Goal: Book appointment/travel/reservation

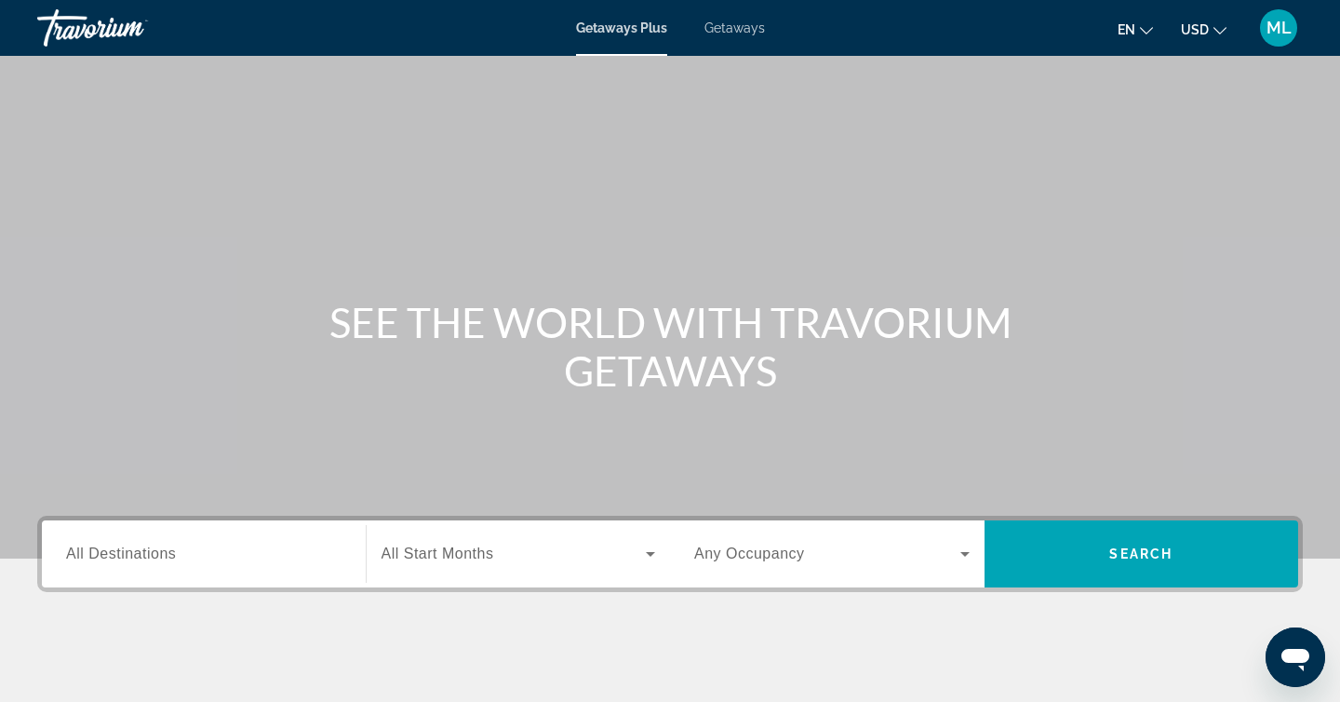
click at [735, 25] on span "Getaways" at bounding box center [734, 27] width 60 height 15
click at [635, 32] on span "Getaways Plus" at bounding box center [621, 27] width 90 height 15
click at [464, 561] on span "All Start Months" at bounding box center [437, 553] width 113 height 16
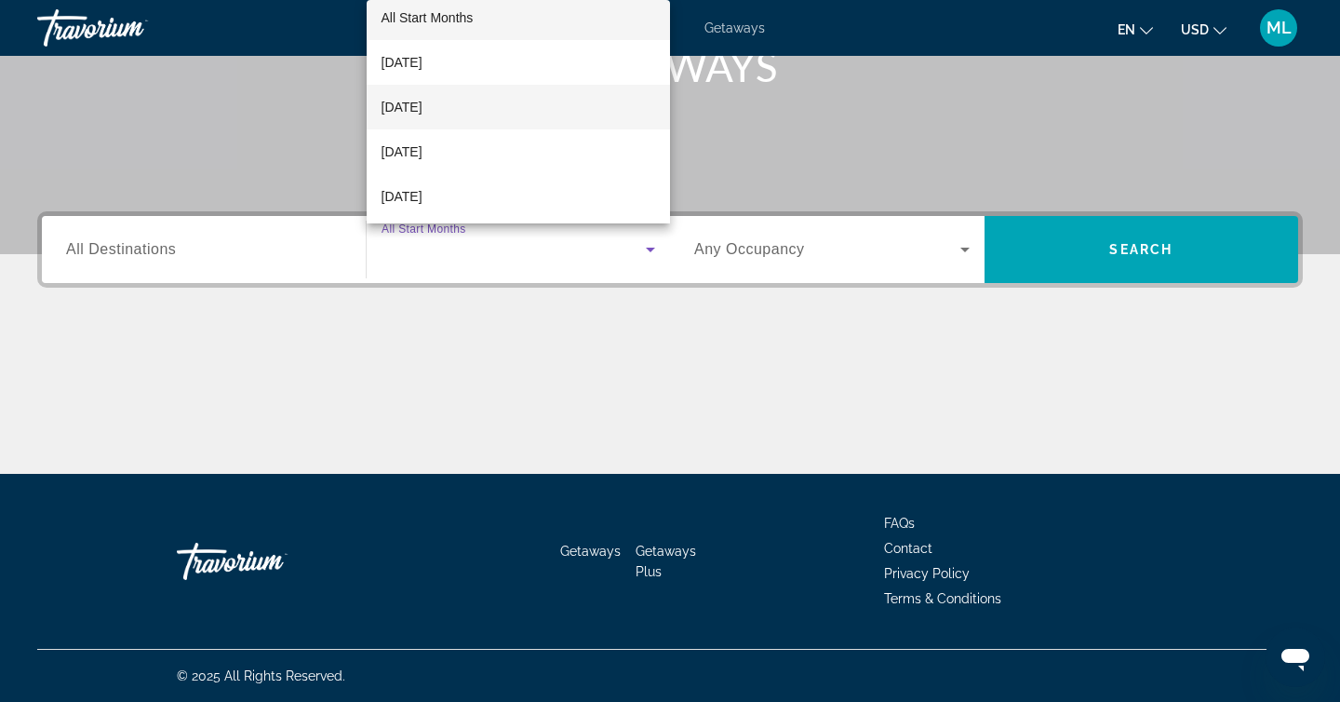
scroll to position [16, 0]
click at [422, 137] on span "[DATE]" at bounding box center [401, 148] width 41 height 22
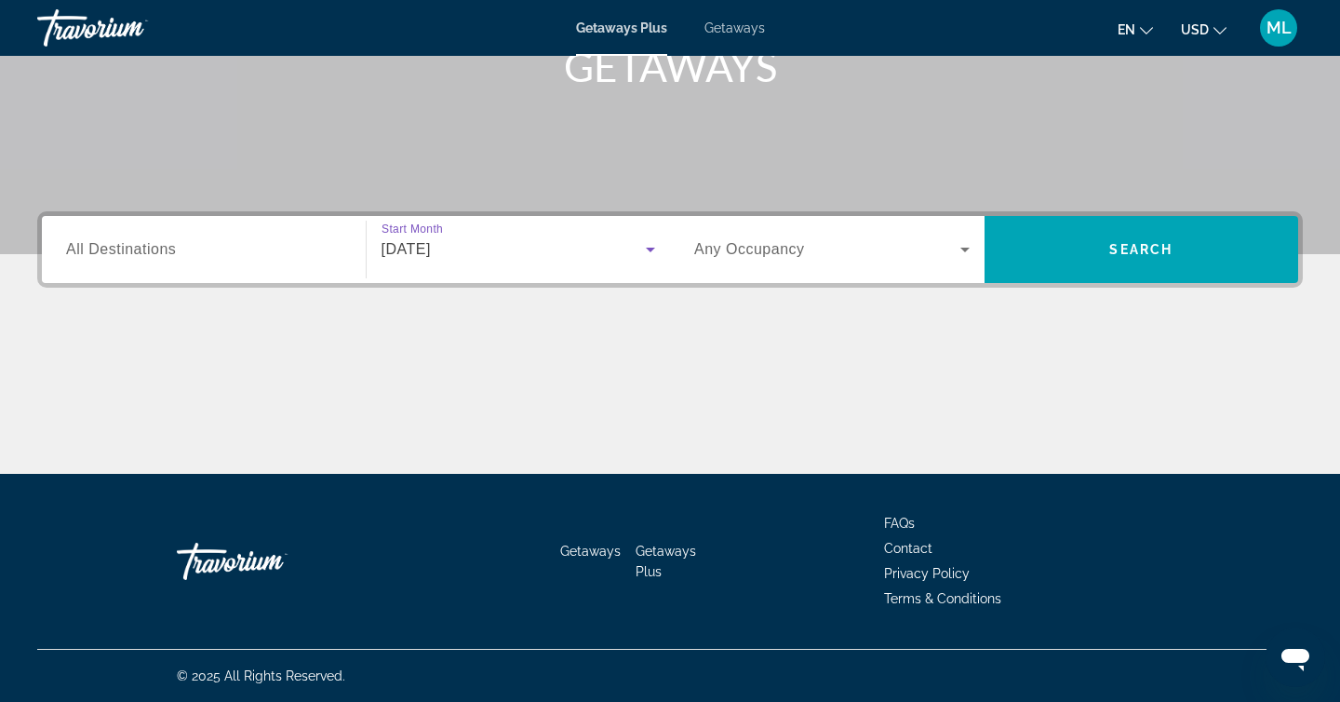
click at [910, 254] on span "Search widget" at bounding box center [827, 249] width 266 height 22
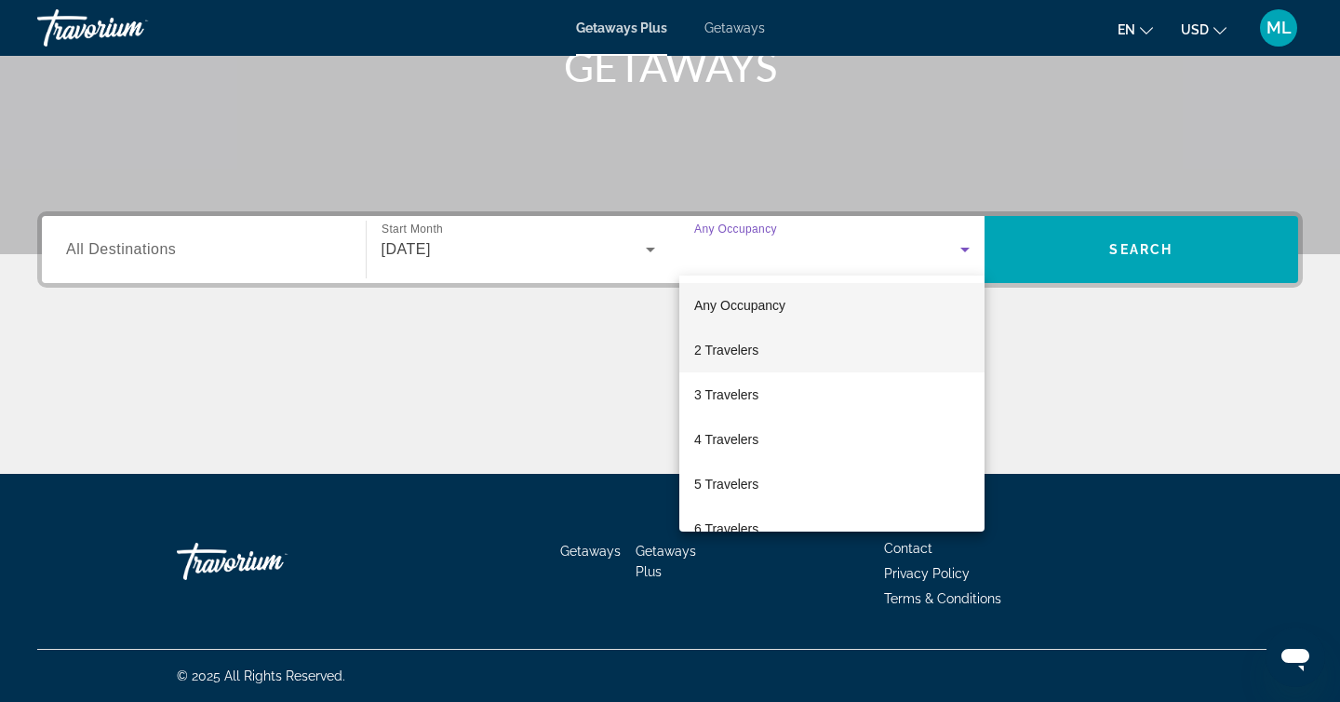
click at [743, 352] on span "2 Travelers" at bounding box center [726, 350] width 64 height 22
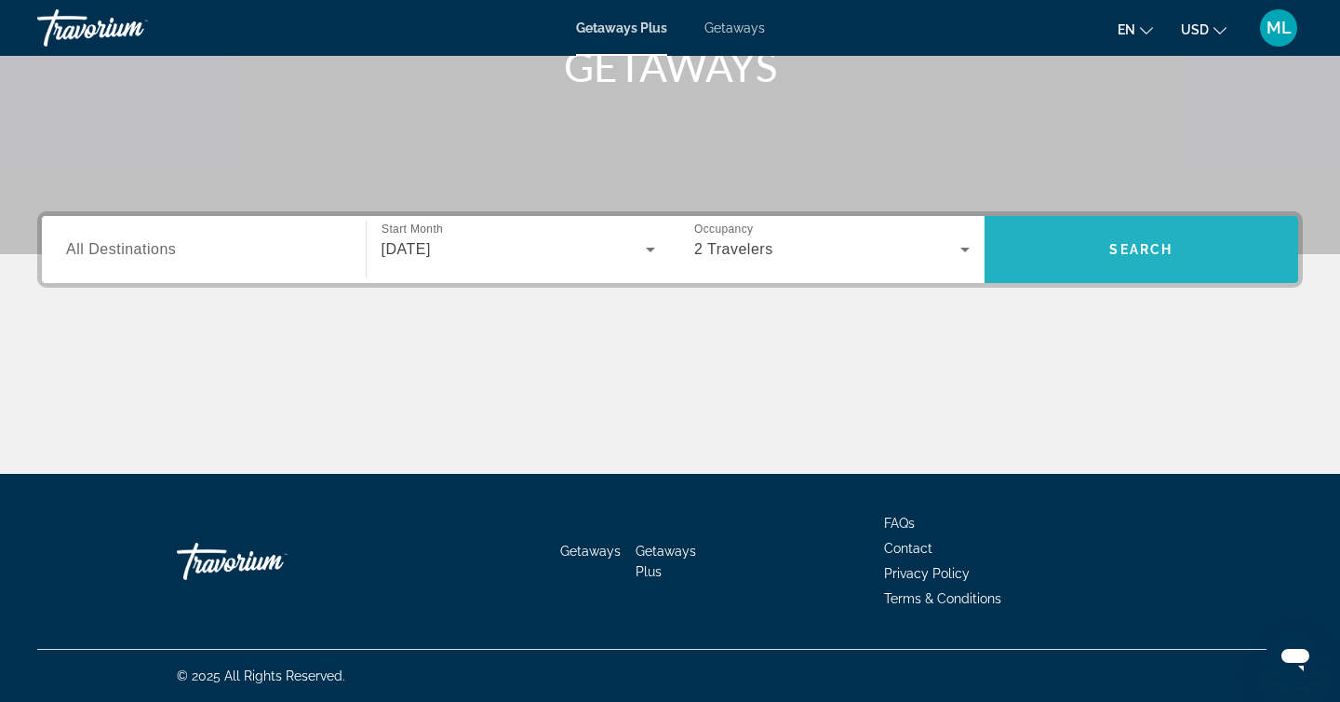
click at [1109, 277] on span "Search widget" at bounding box center [1141, 249] width 314 height 67
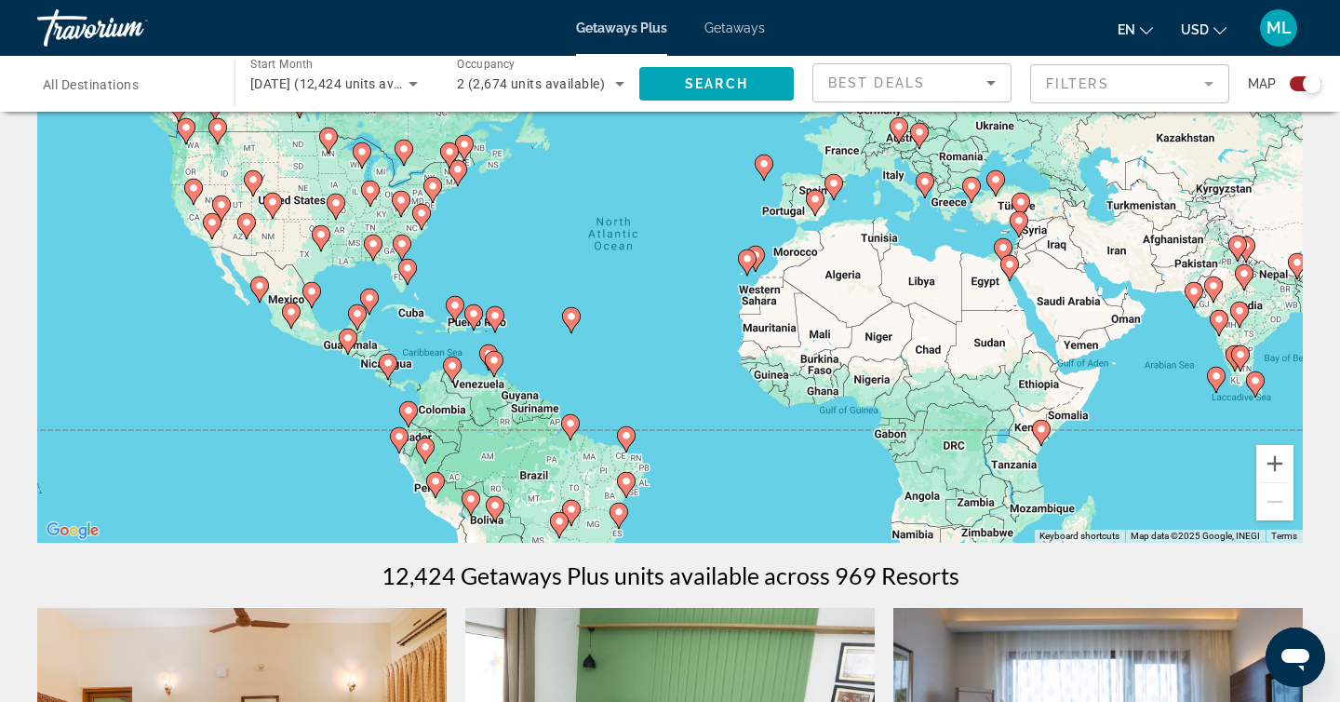
scroll to position [140, 0]
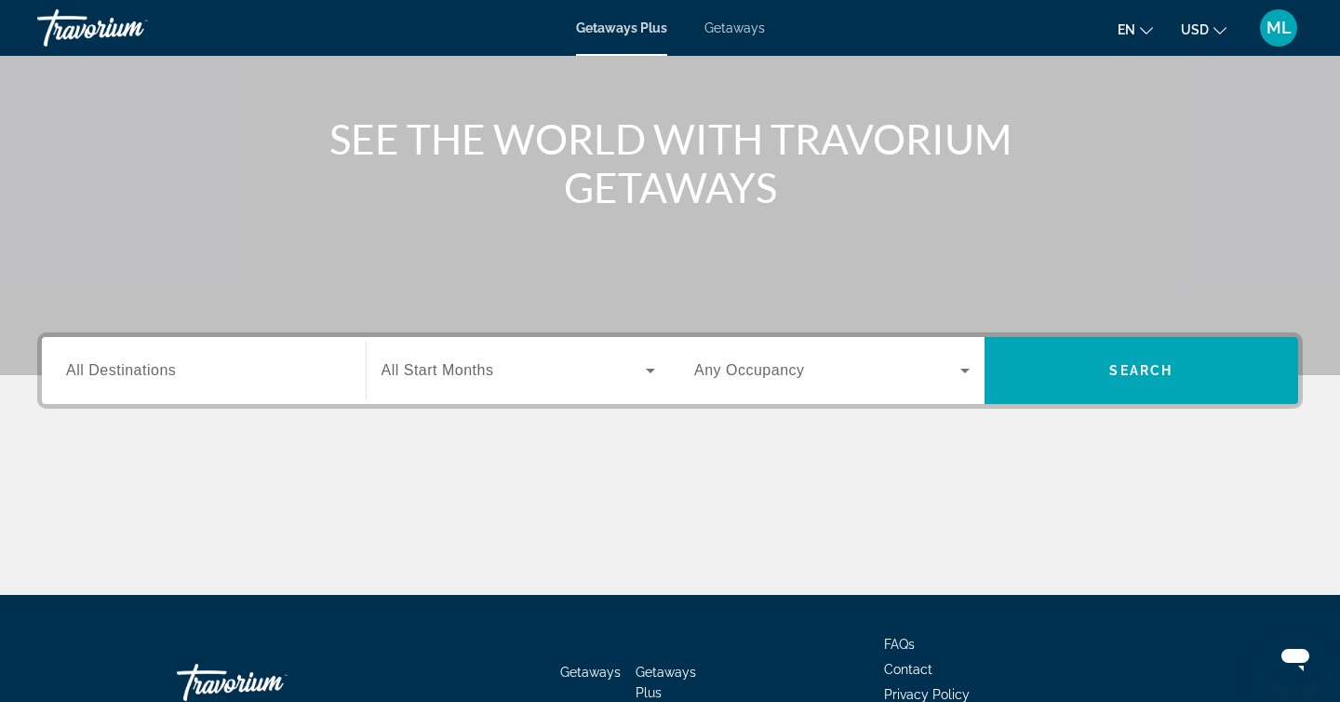
scroll to position [304, 0]
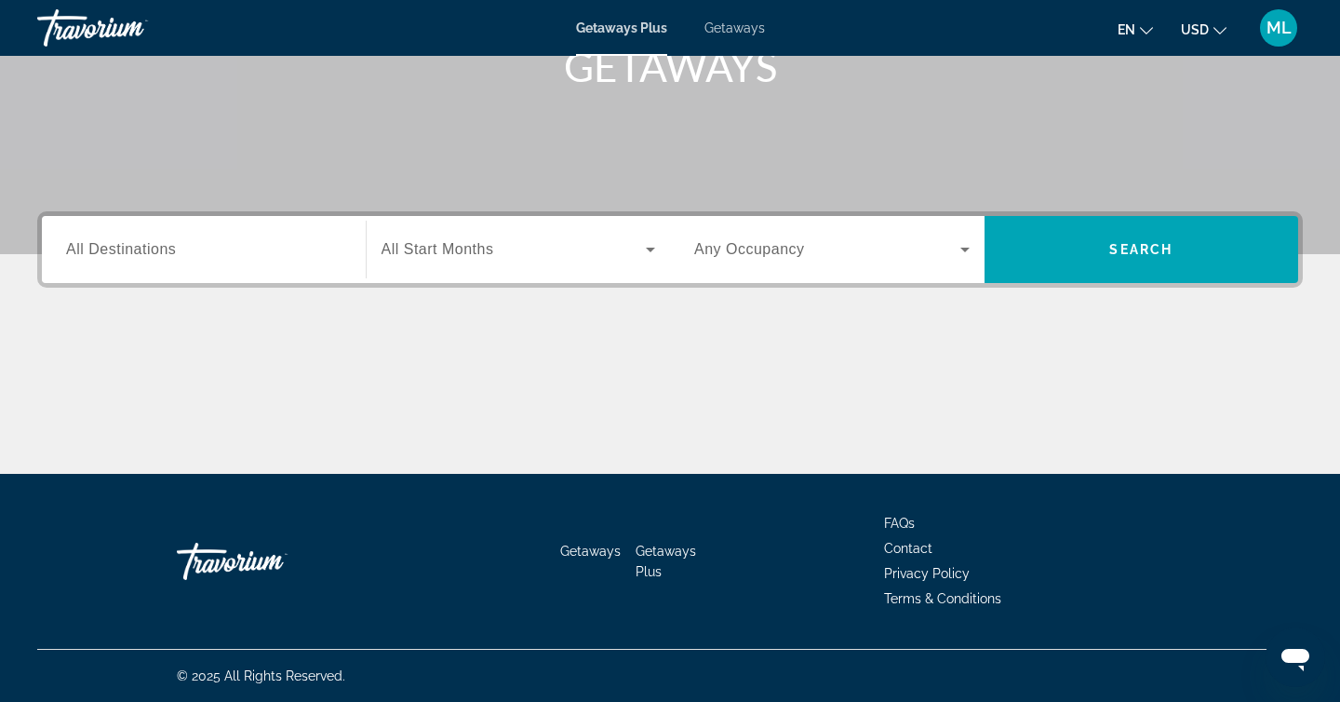
click at [893, 268] on div "Search widget" at bounding box center [831, 249] width 275 height 52
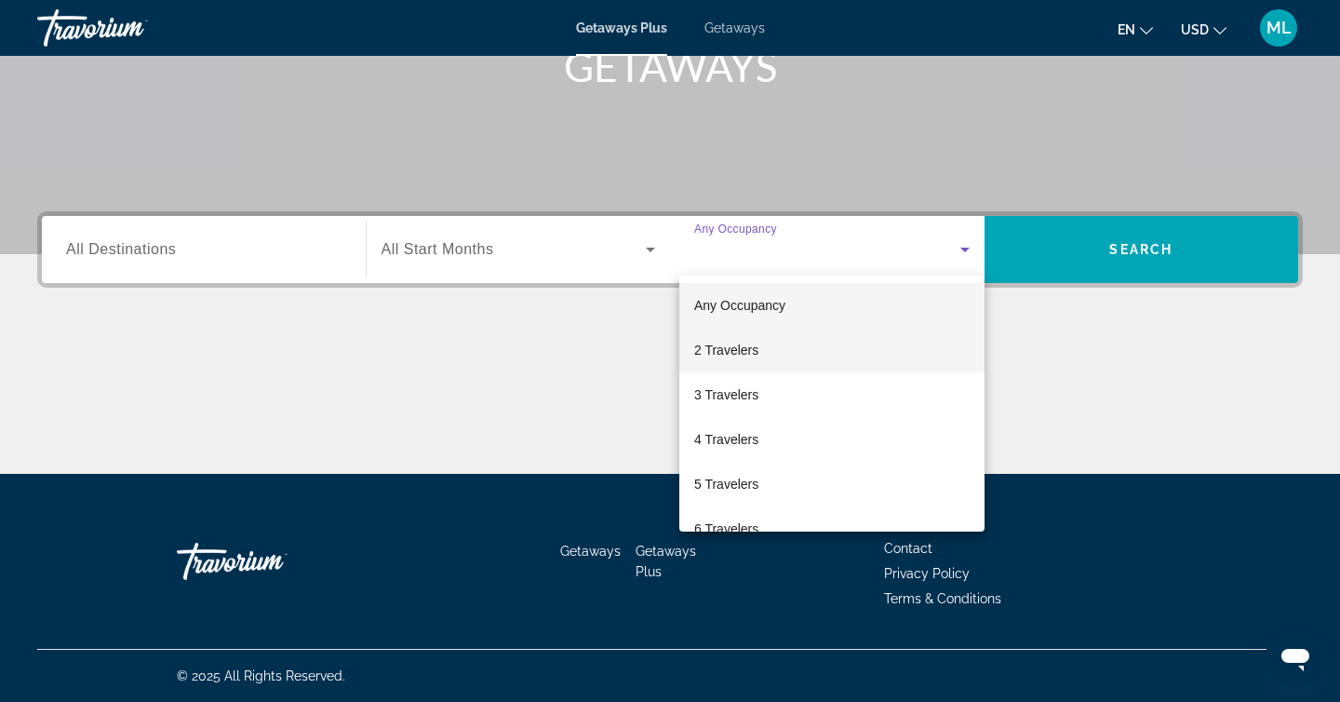
click at [792, 349] on mat-option "2 Travelers" at bounding box center [831, 350] width 305 height 45
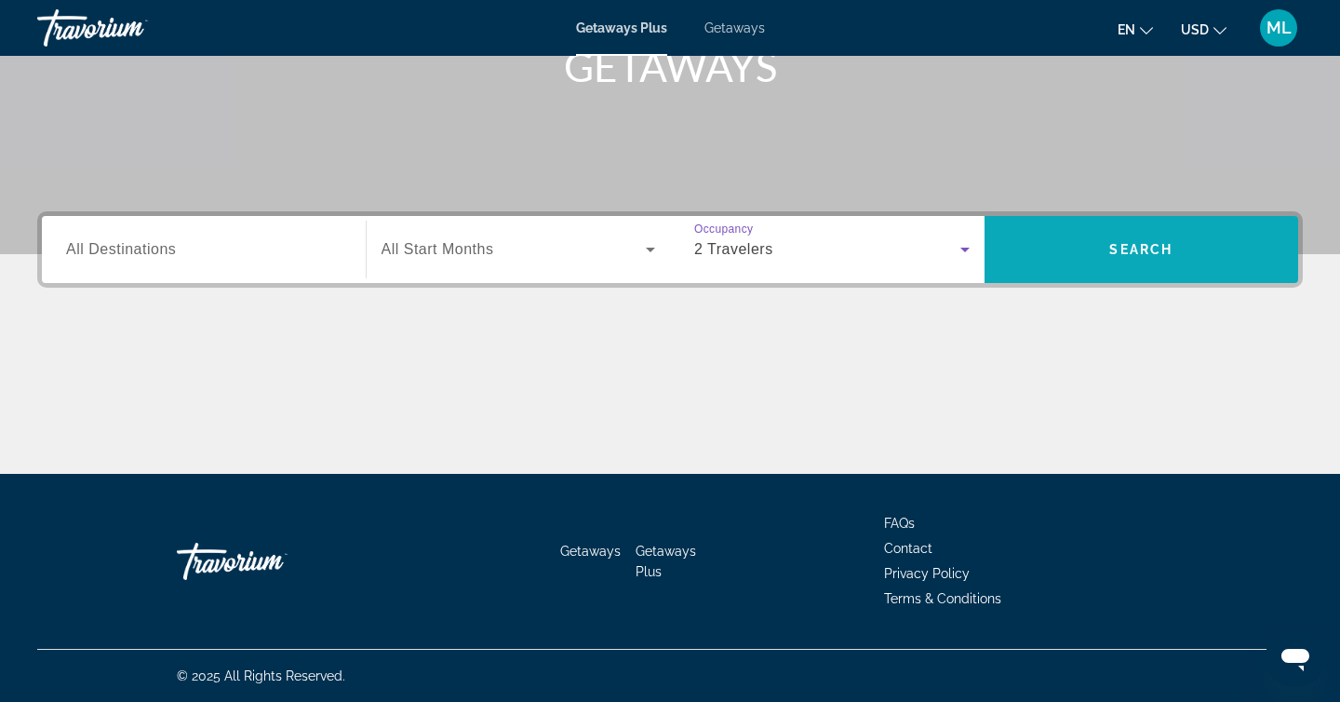
click at [1043, 261] on span "Search widget" at bounding box center [1141, 249] width 314 height 45
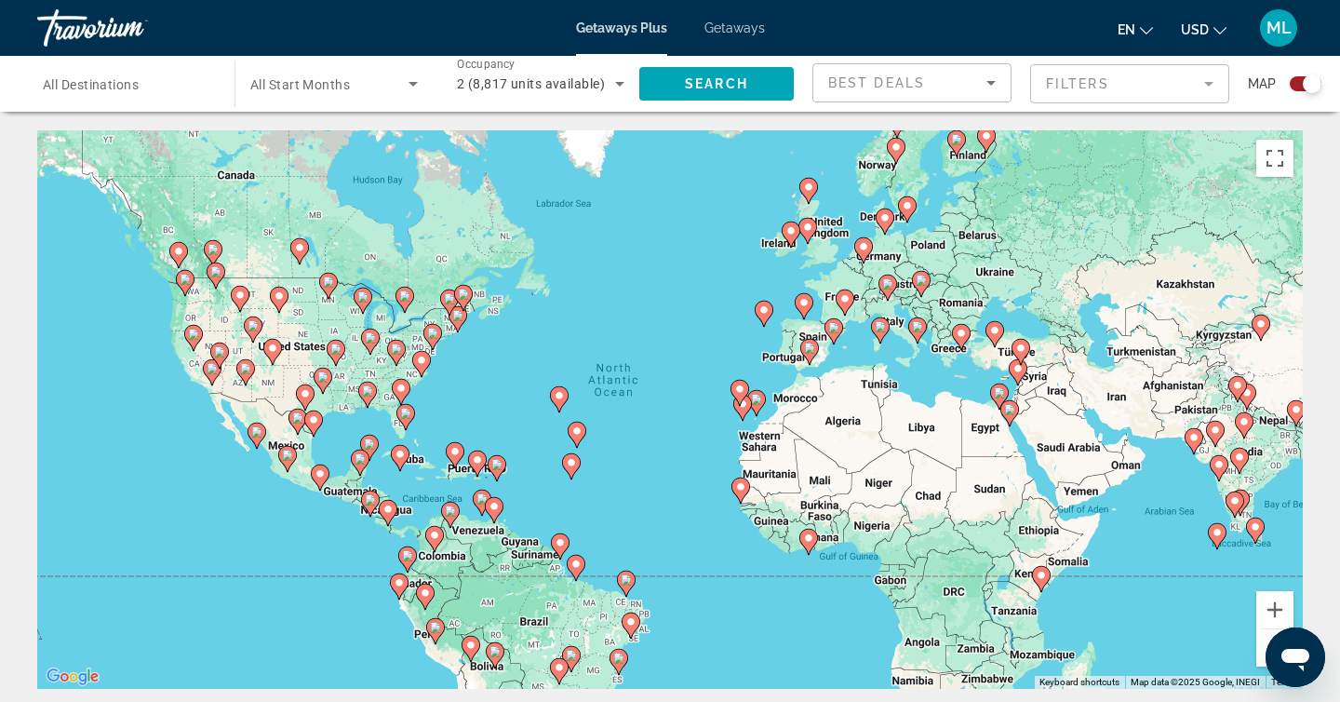
click at [128, 93] on input "Destination All Destinations" at bounding box center [126, 85] width 167 height 22
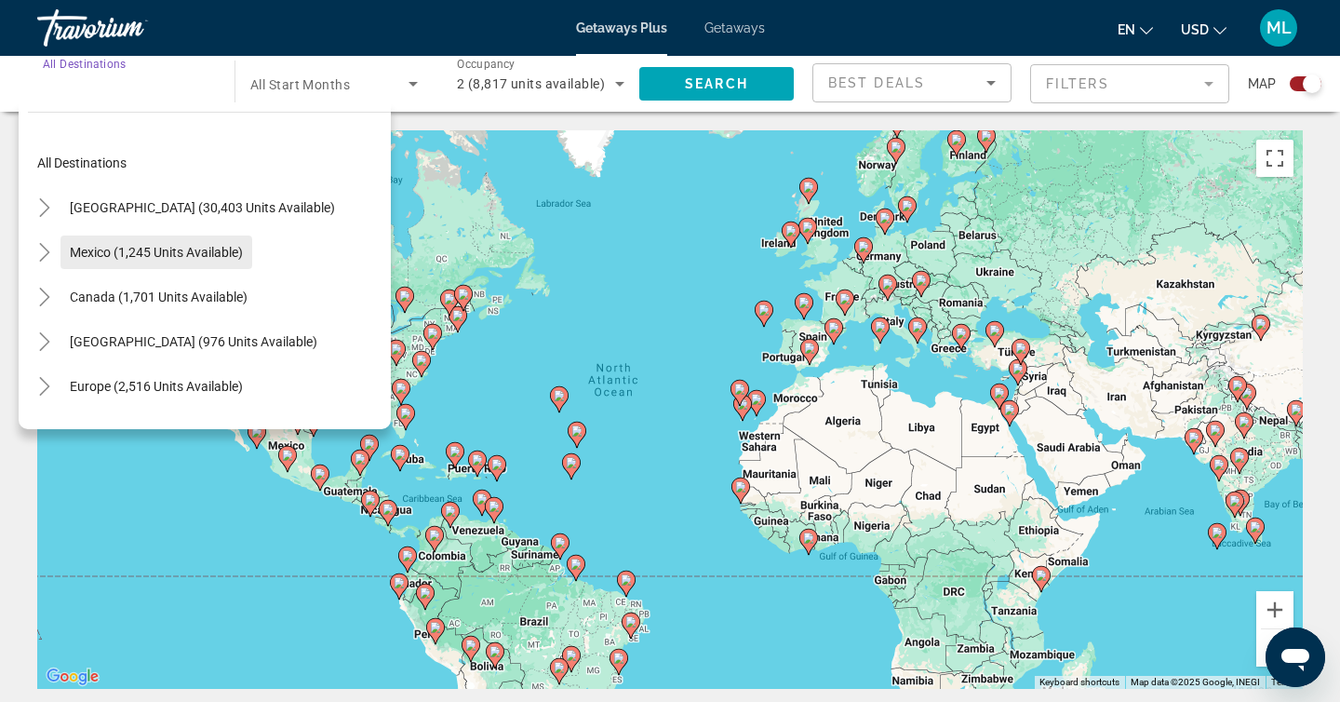
click at [148, 253] on span "Mexico (1,245 units available)" at bounding box center [156, 252] width 173 height 15
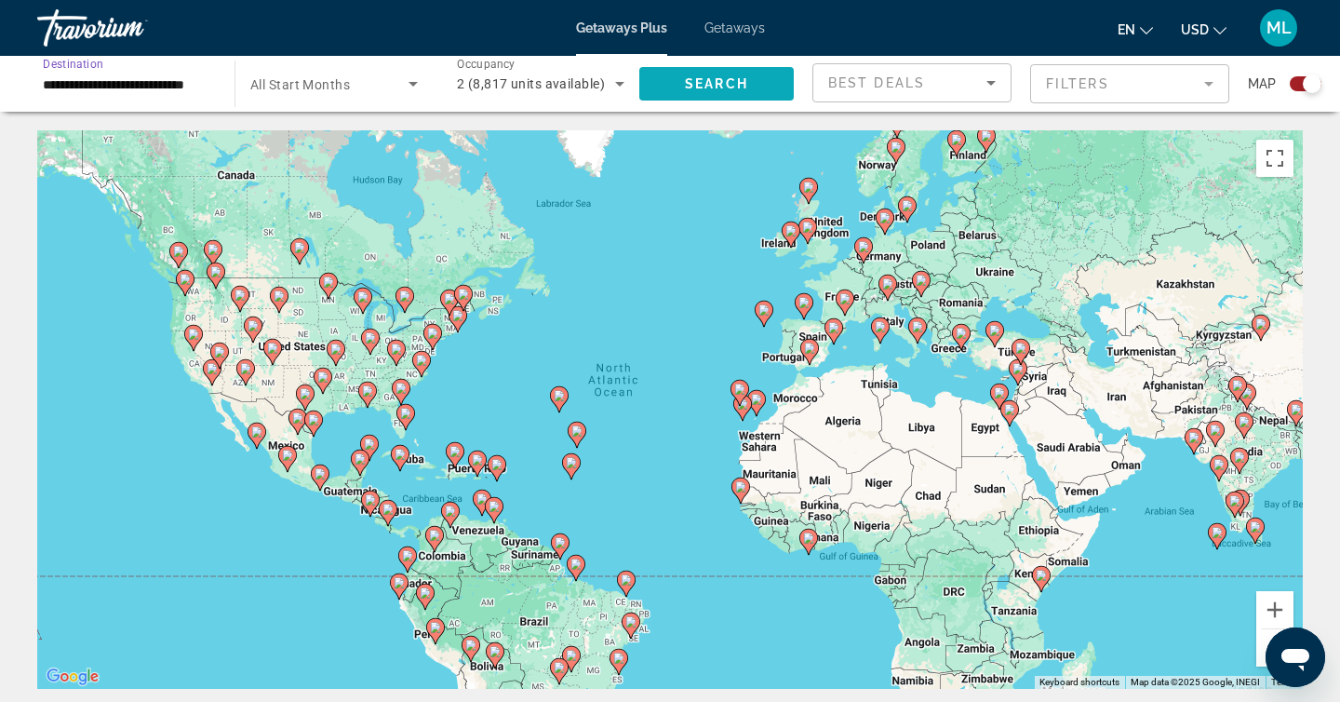
click at [734, 87] on span "Search" at bounding box center [716, 83] width 63 height 15
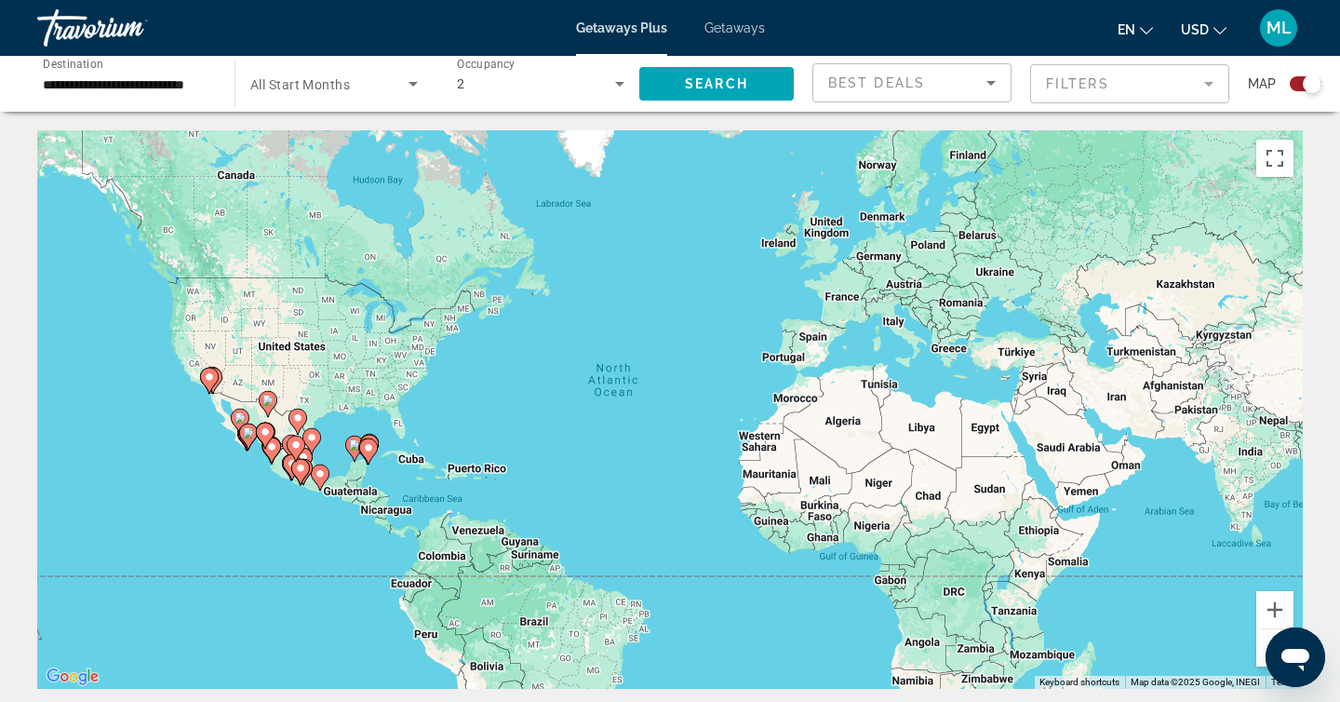
click at [129, 82] on input "**********" at bounding box center [126, 85] width 167 height 22
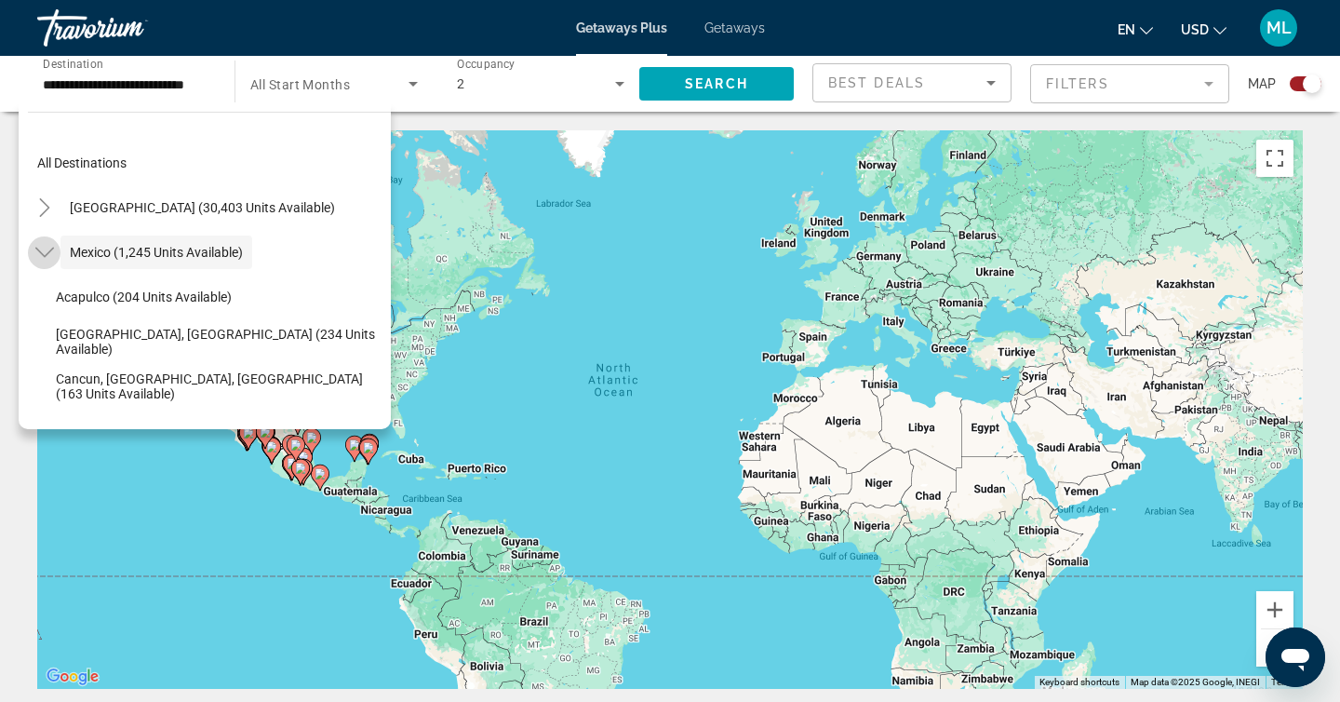
click at [41, 250] on icon "Toggle Mexico (1,245 units available)" at bounding box center [44, 252] width 19 height 19
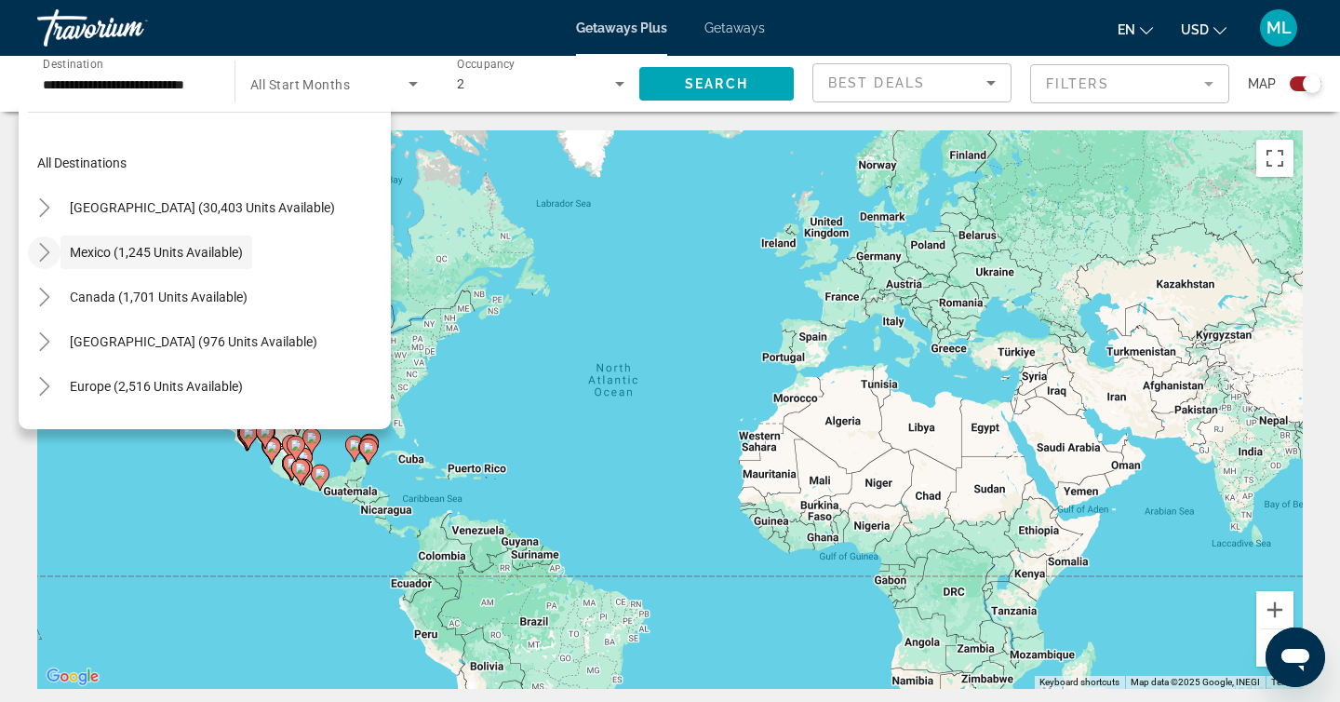
click at [40, 245] on icon "Toggle Mexico (1,245 units available)" at bounding box center [44, 252] width 19 height 19
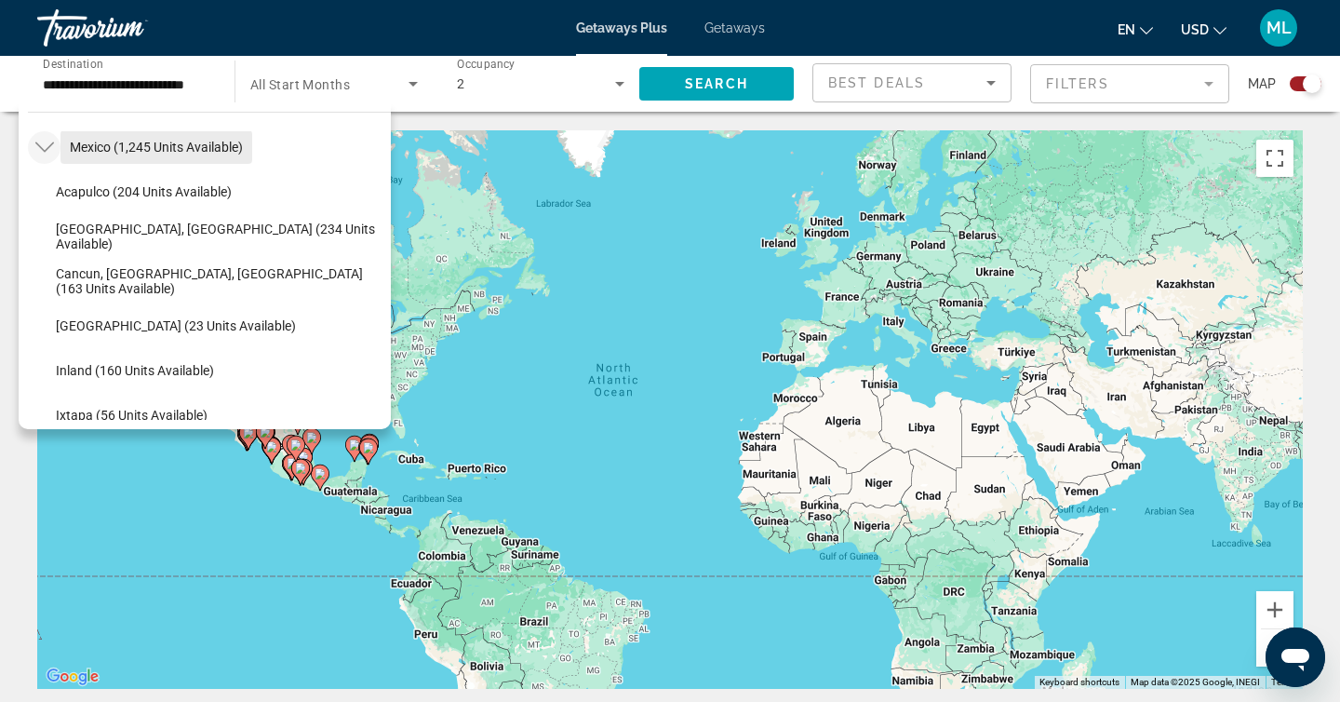
scroll to position [112, 0]
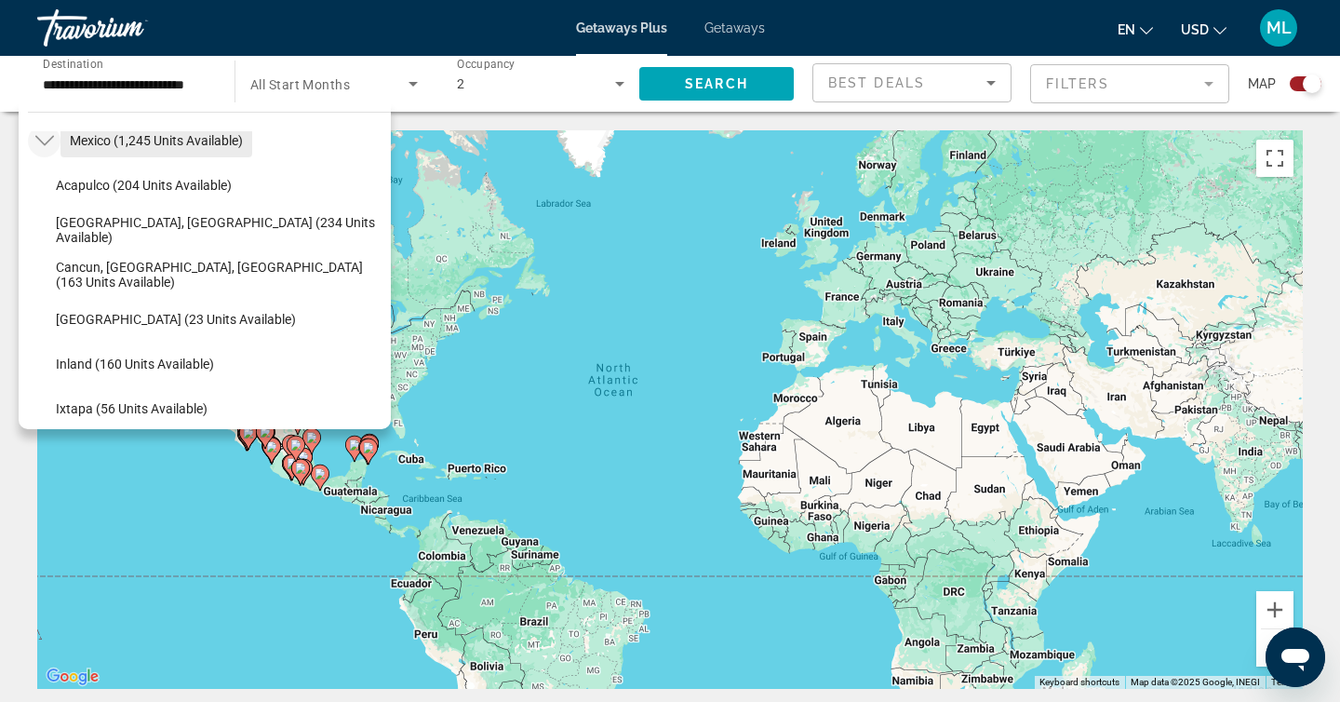
click at [154, 274] on span "Cancun, [GEOGRAPHIC_DATA], [GEOGRAPHIC_DATA] (163 units available)" at bounding box center [219, 275] width 326 height 30
type input "**********"
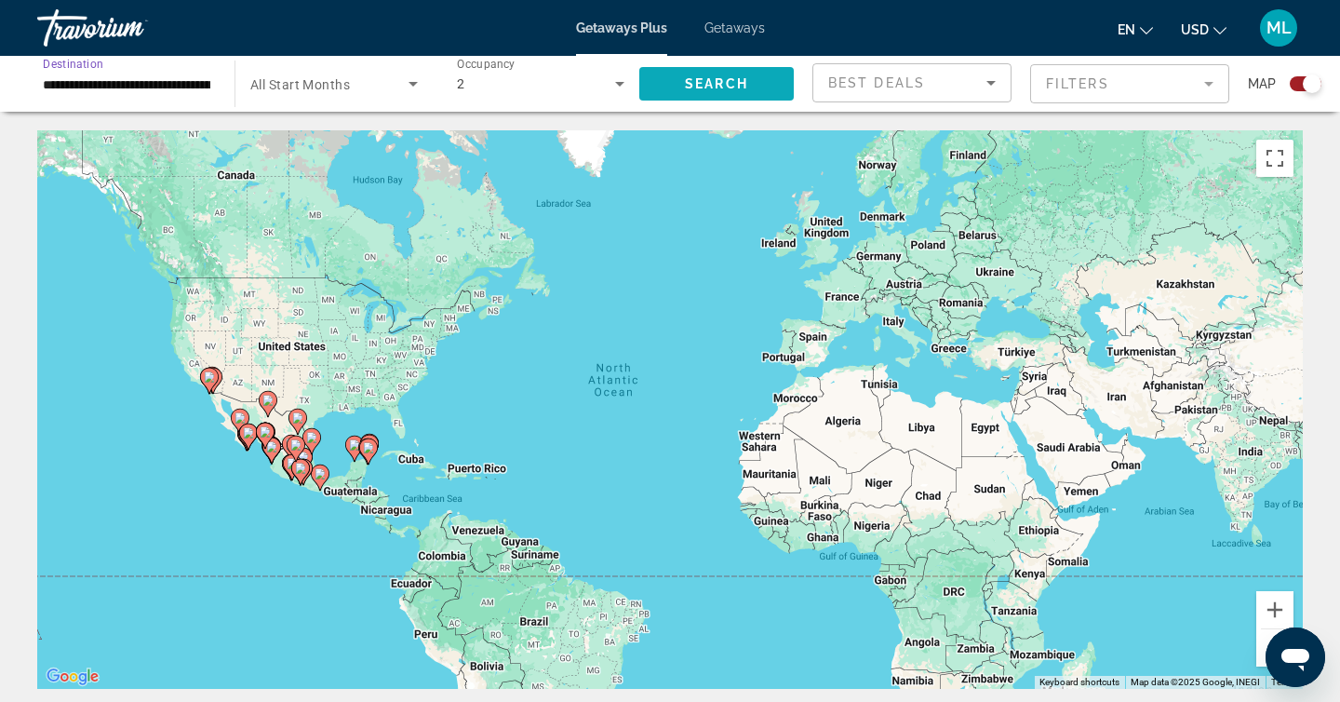
click at [745, 86] on span "Search" at bounding box center [716, 83] width 63 height 15
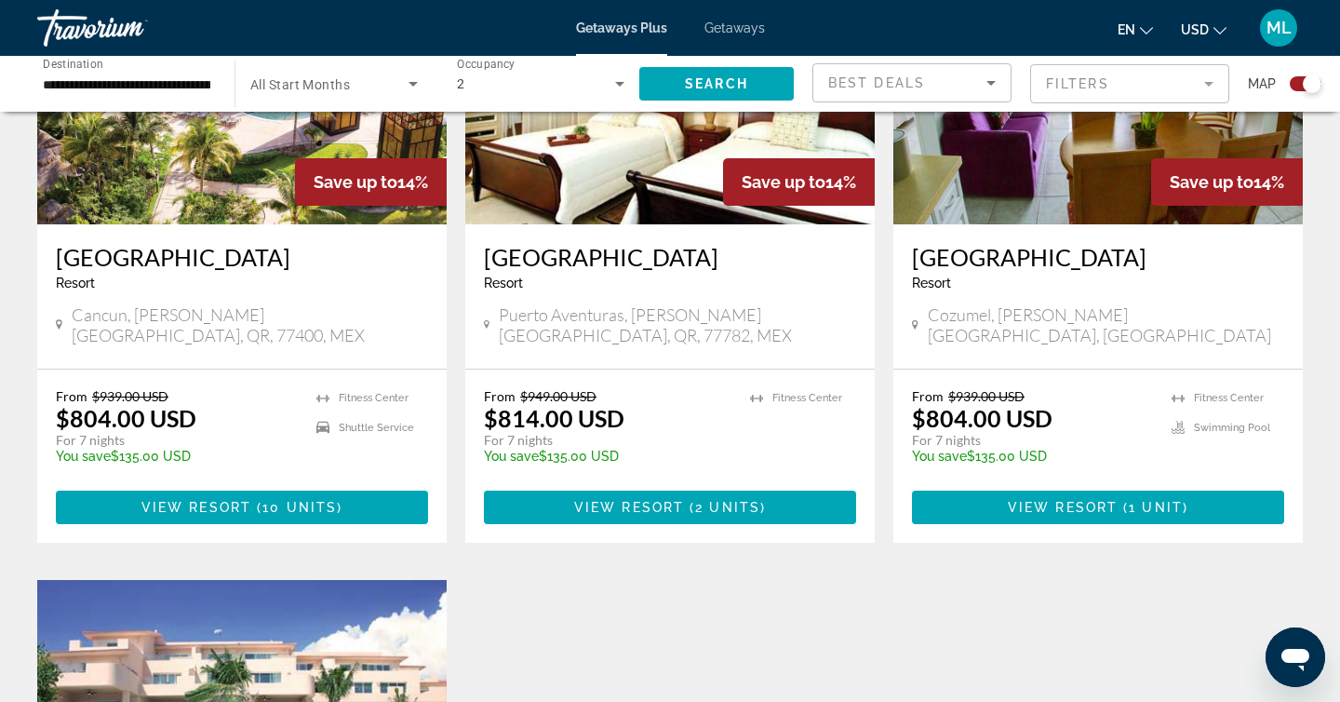
scroll to position [1402, 0]
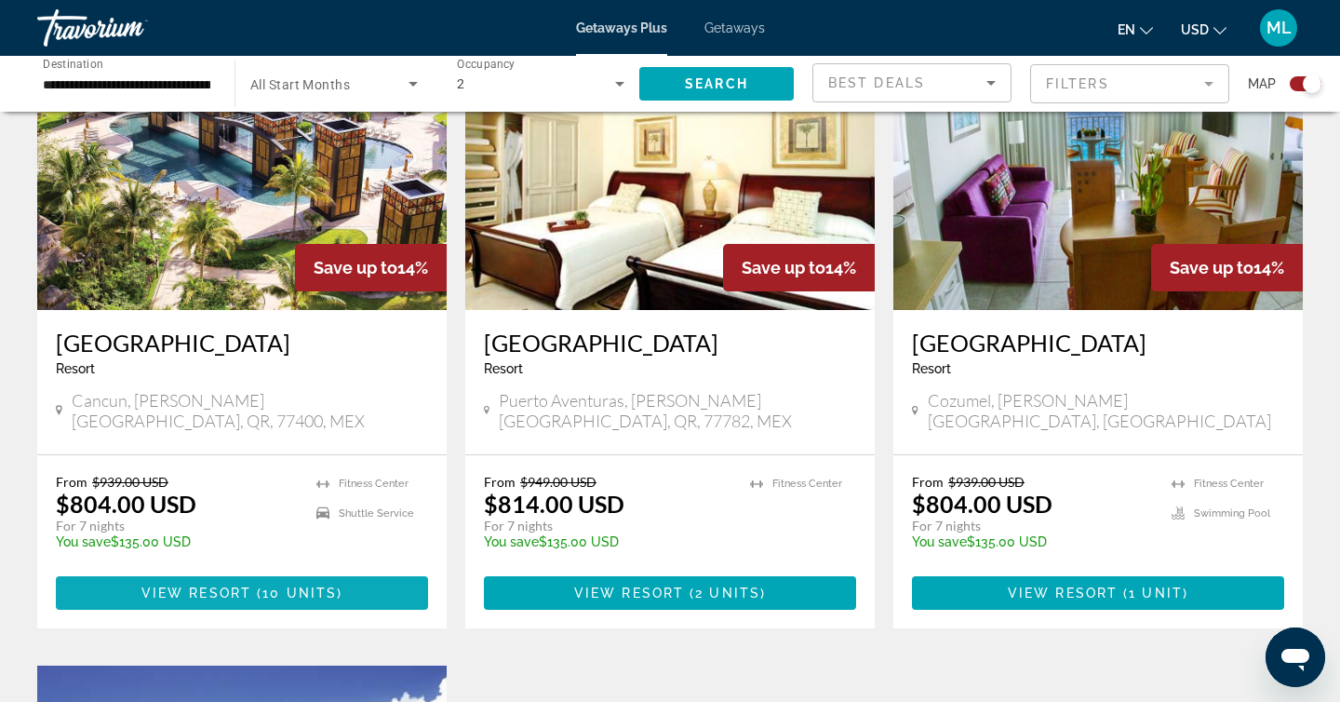
click at [286, 590] on span "Main content" at bounding box center [242, 592] width 372 height 45
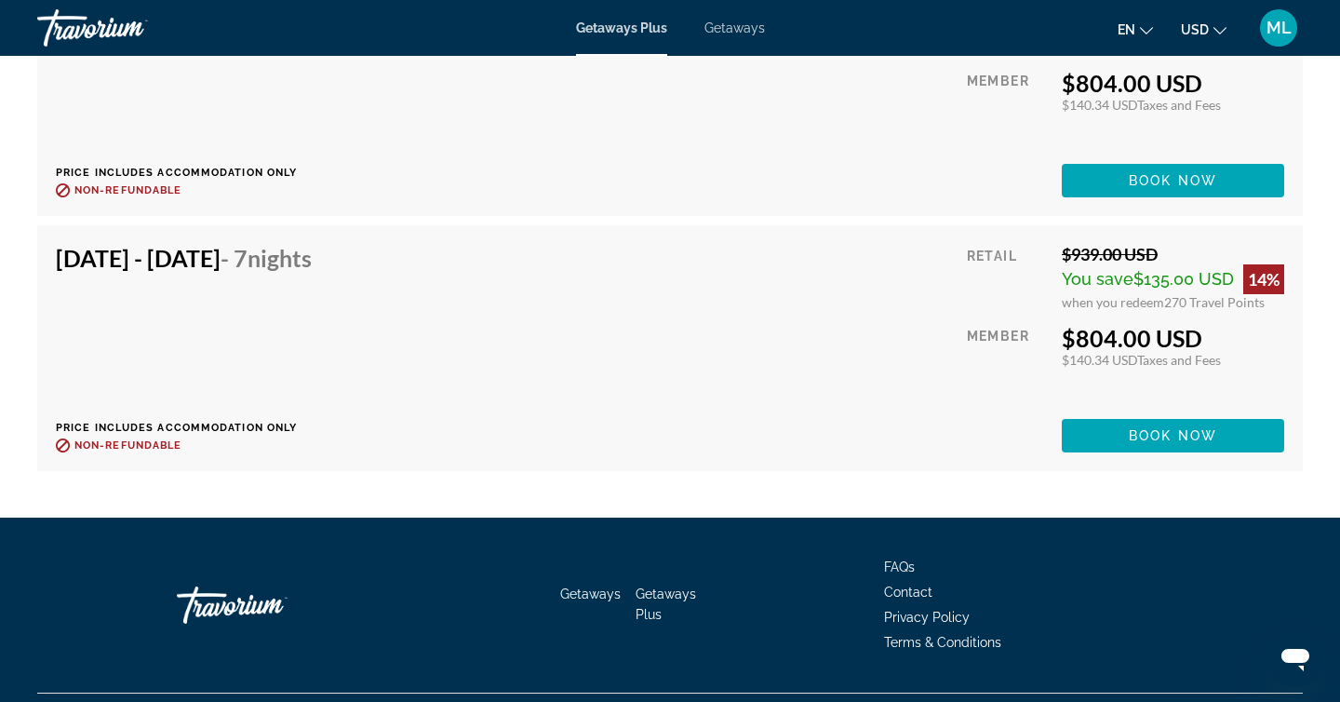
scroll to position [4066, 0]
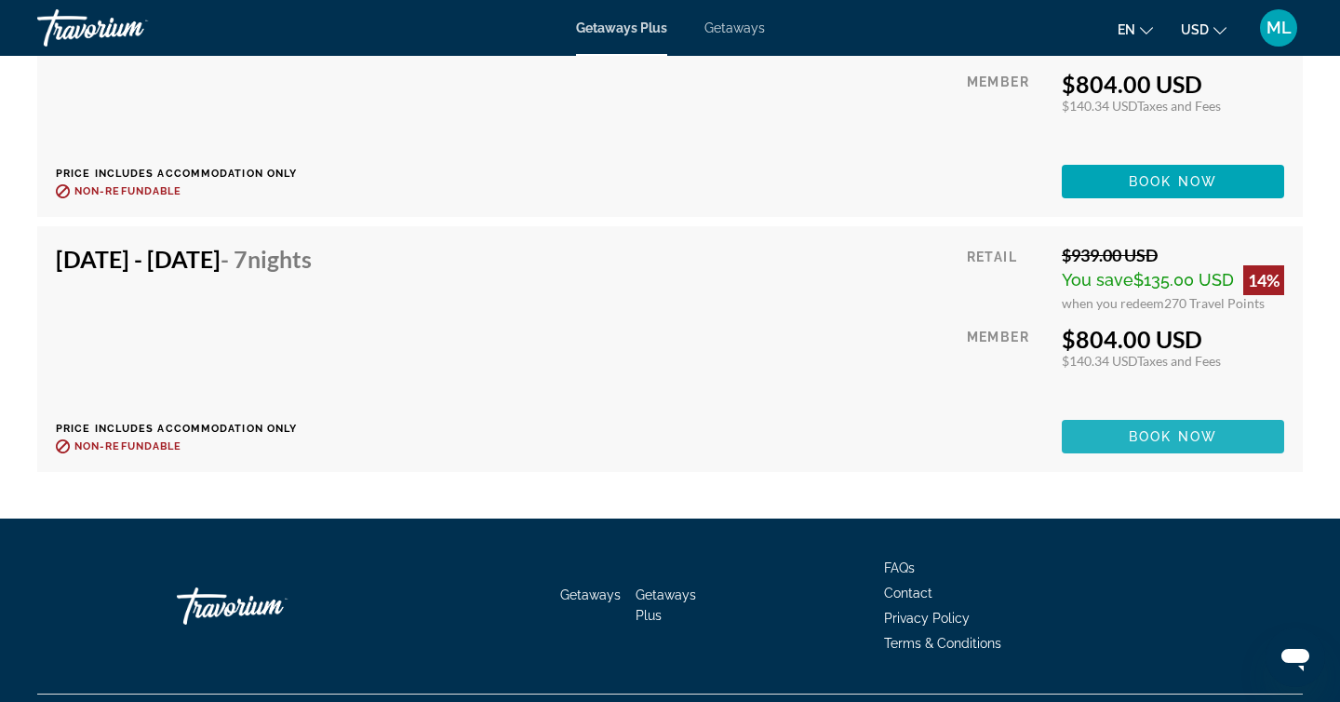
click at [1169, 437] on span "Book now" at bounding box center [1173, 436] width 88 height 15
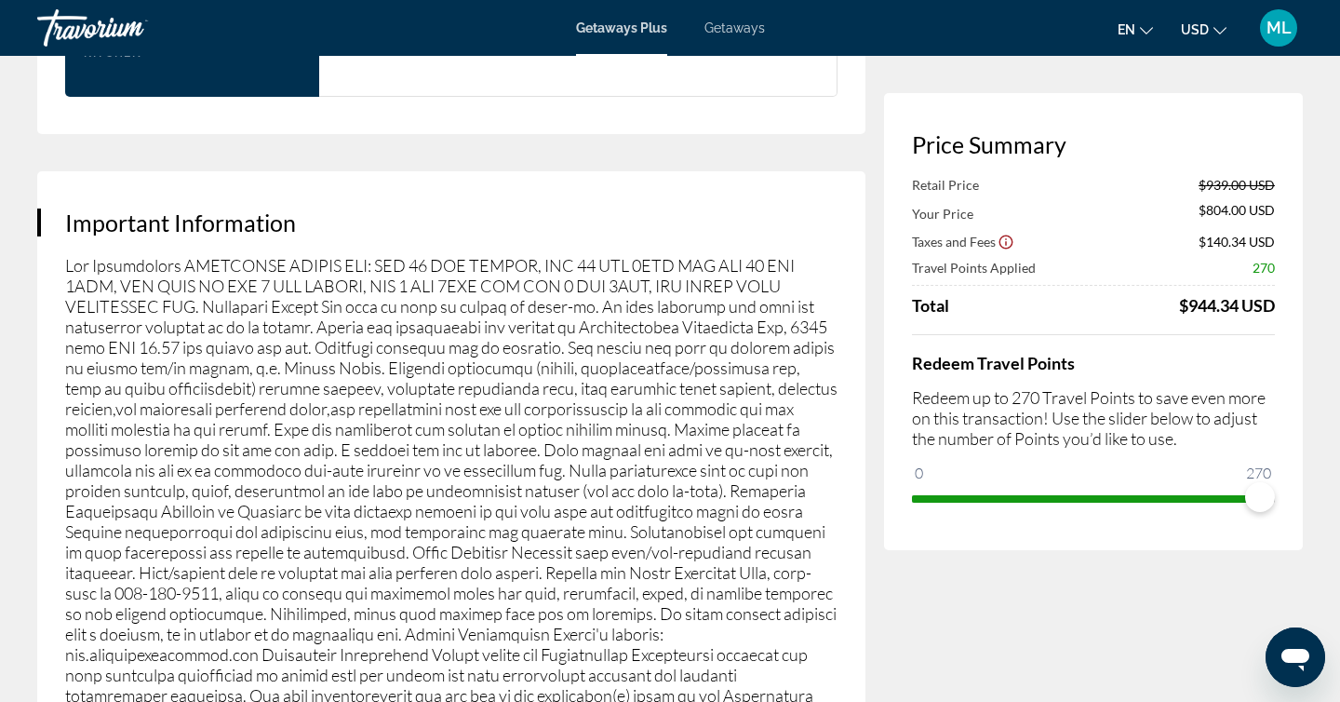
scroll to position [2667, 0]
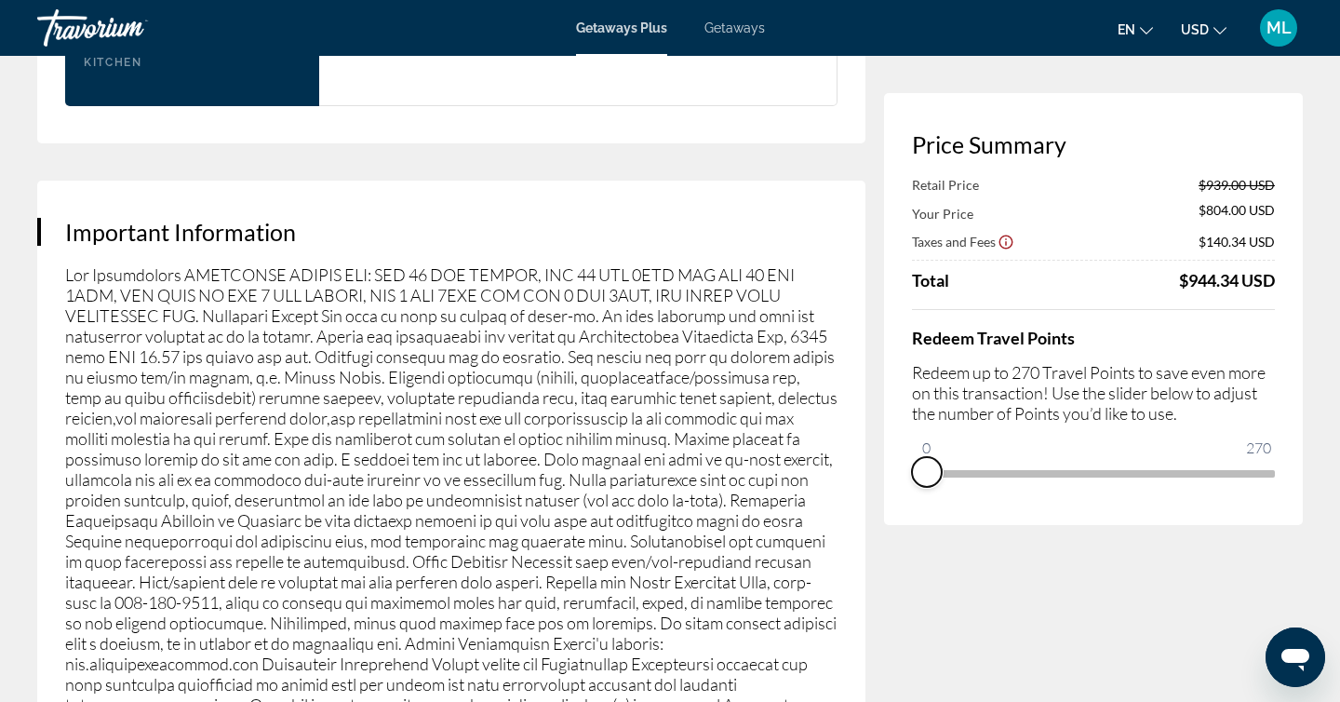
drag, startPoint x: 1258, startPoint y: 487, endPoint x: 781, endPoint y: 459, distance: 478.1
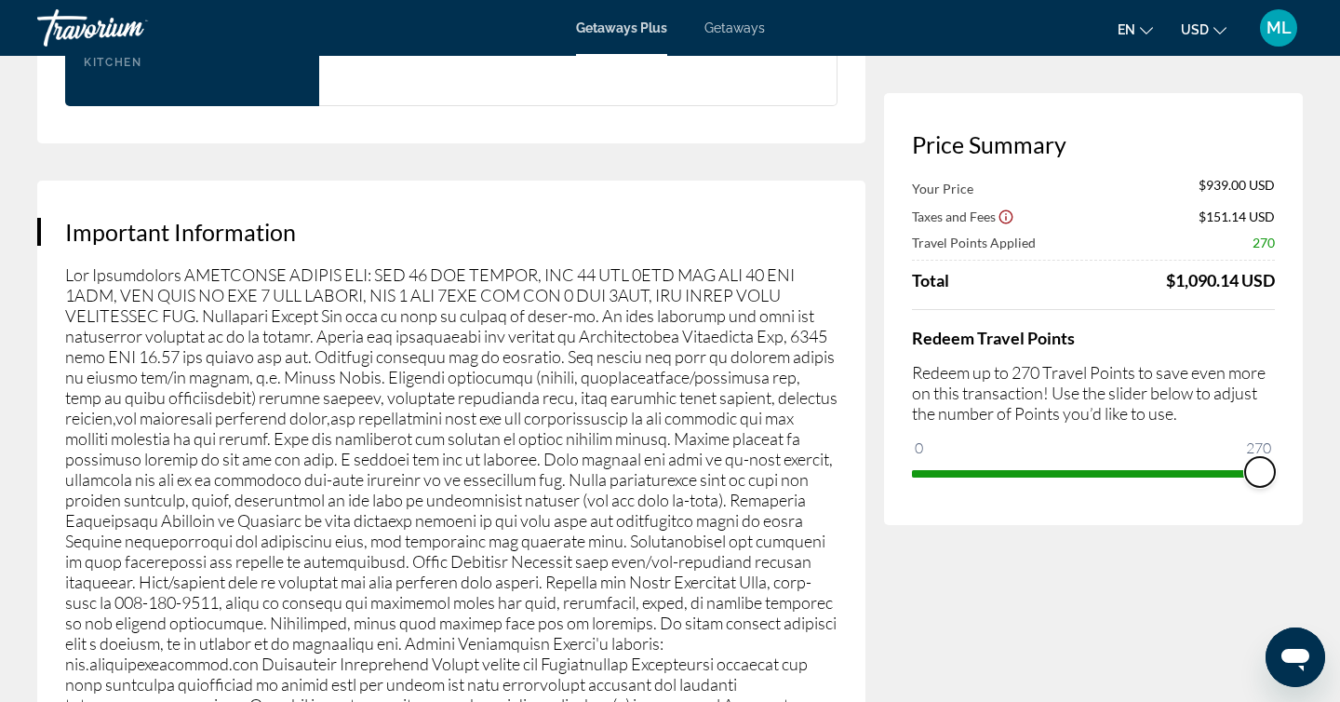
drag, startPoint x: 926, startPoint y: 437, endPoint x: 1337, endPoint y: 443, distance: 411.3
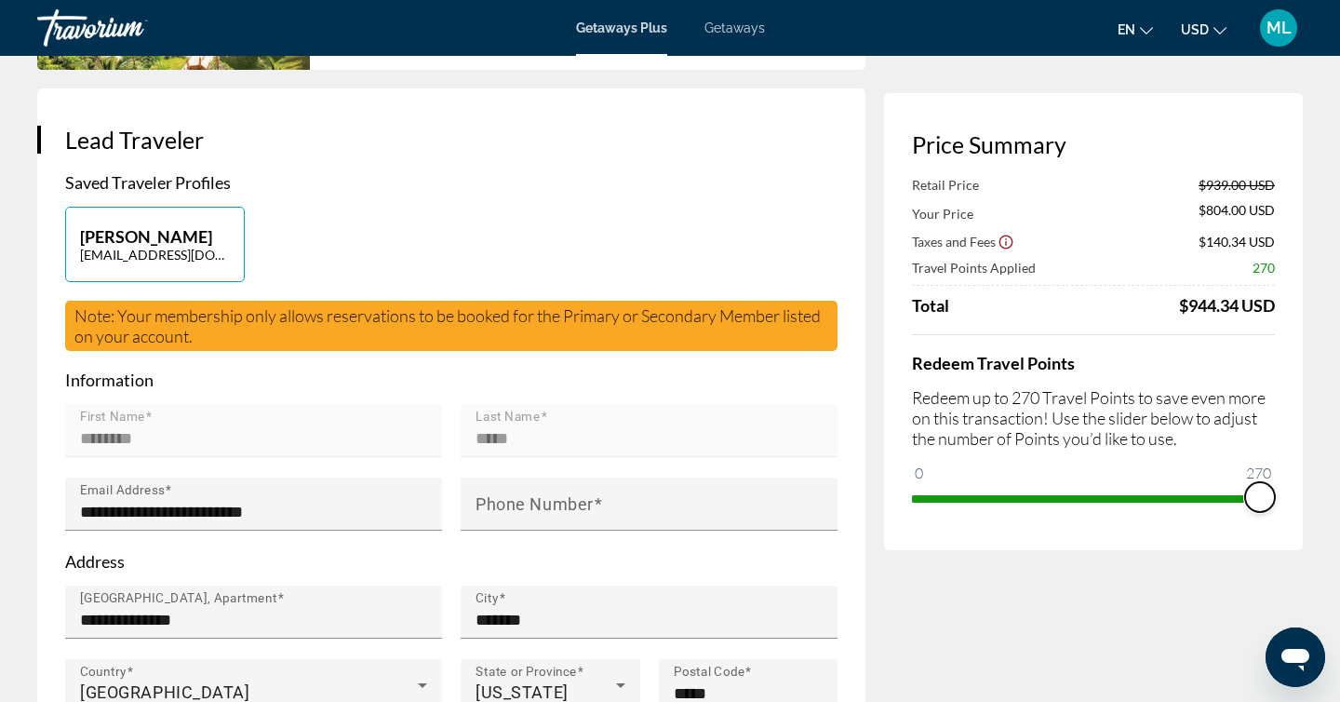
scroll to position [0, 0]
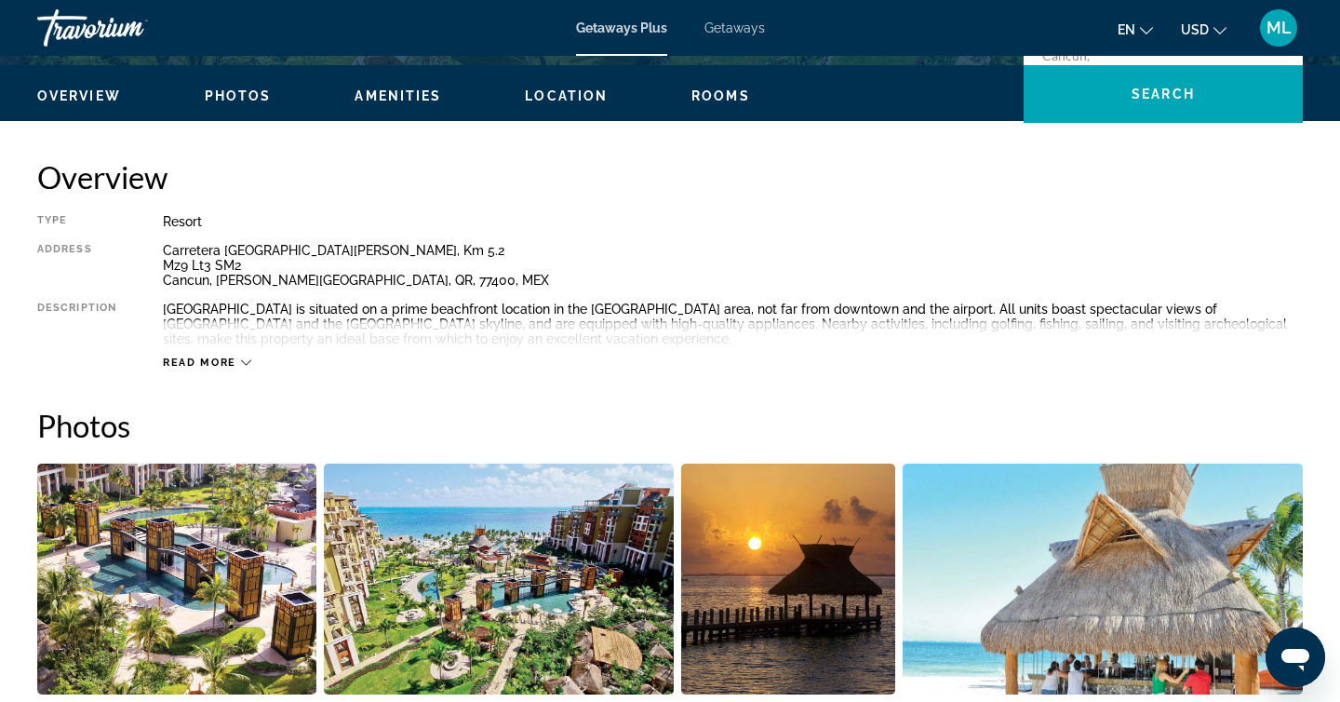
scroll to position [554, 0]
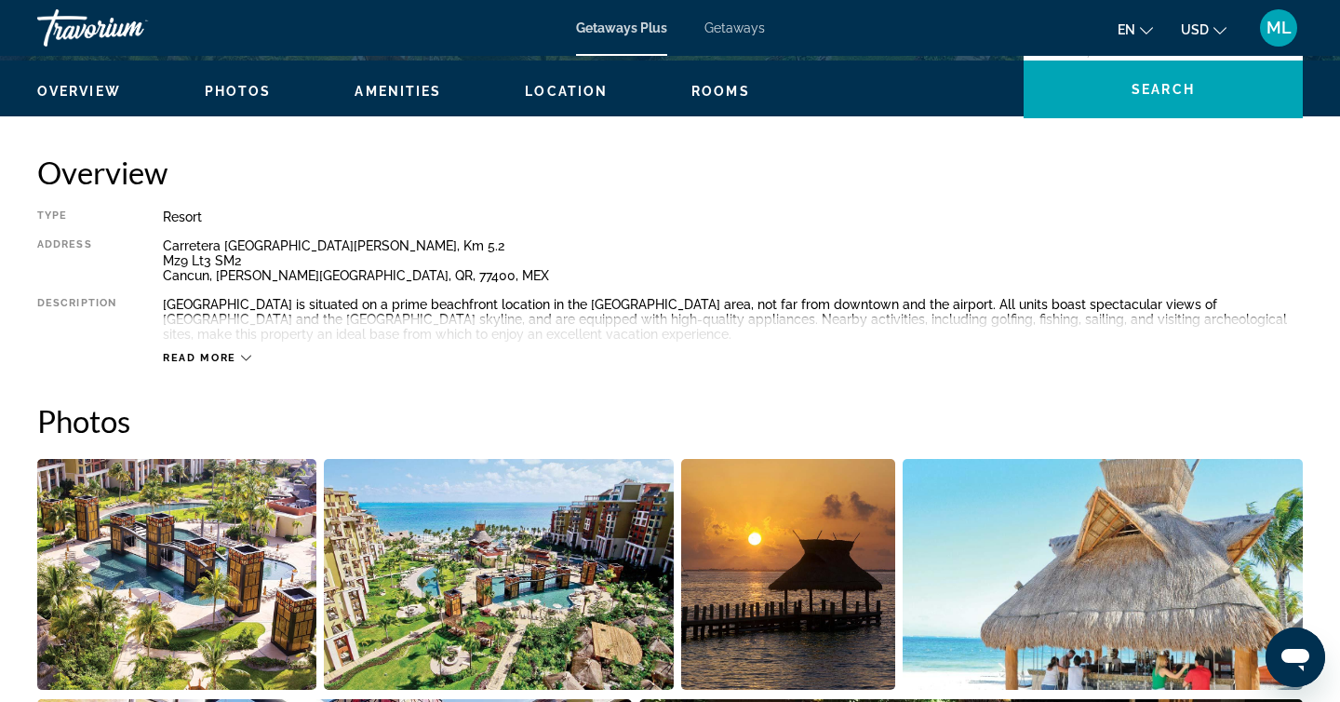
click at [207, 354] on span "Read more" at bounding box center [200, 358] width 74 height 12
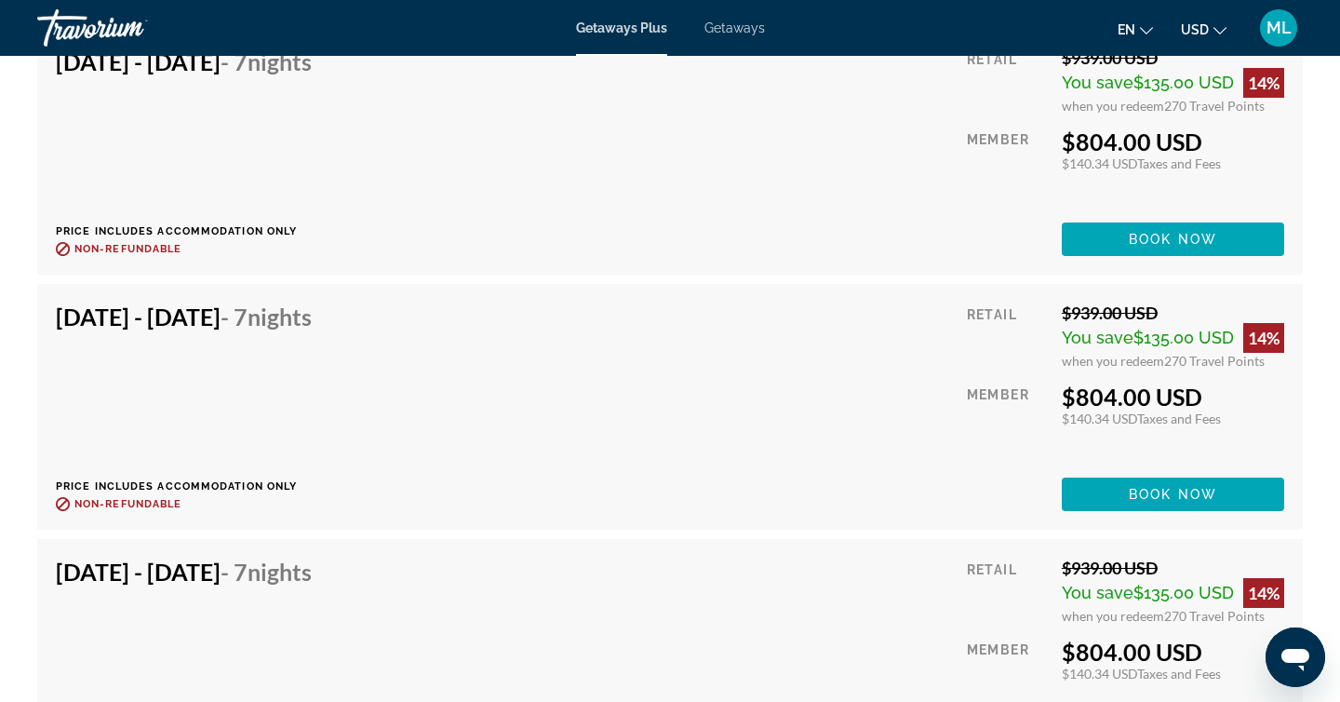
scroll to position [3757, 0]
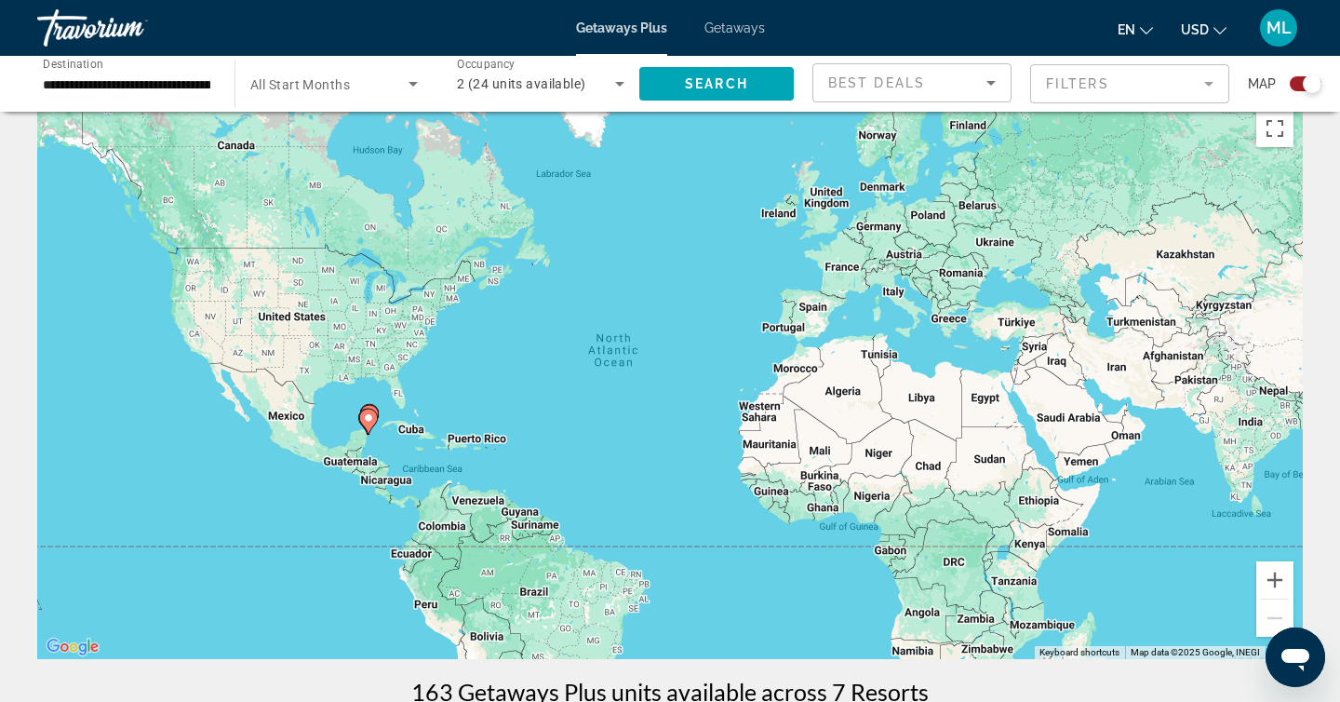
scroll to position [33, 0]
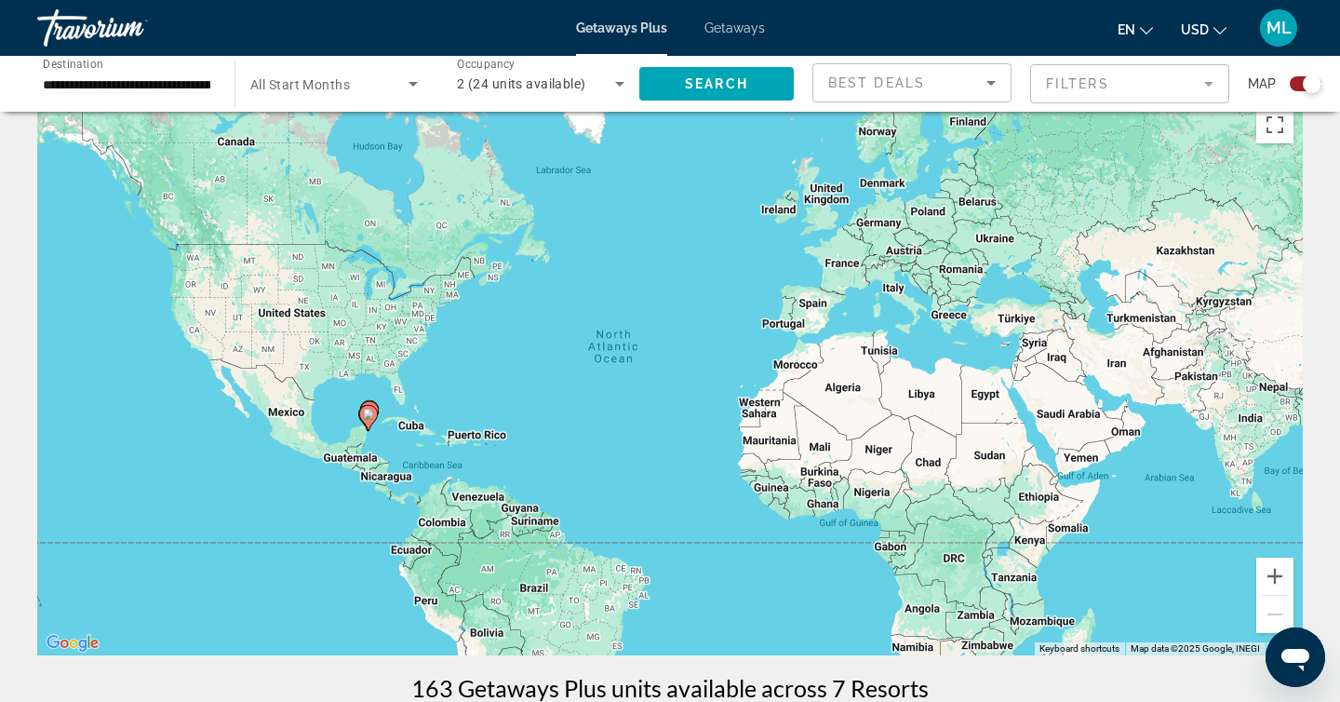
click at [347, 90] on span "All Start Months" at bounding box center [300, 84] width 100 height 15
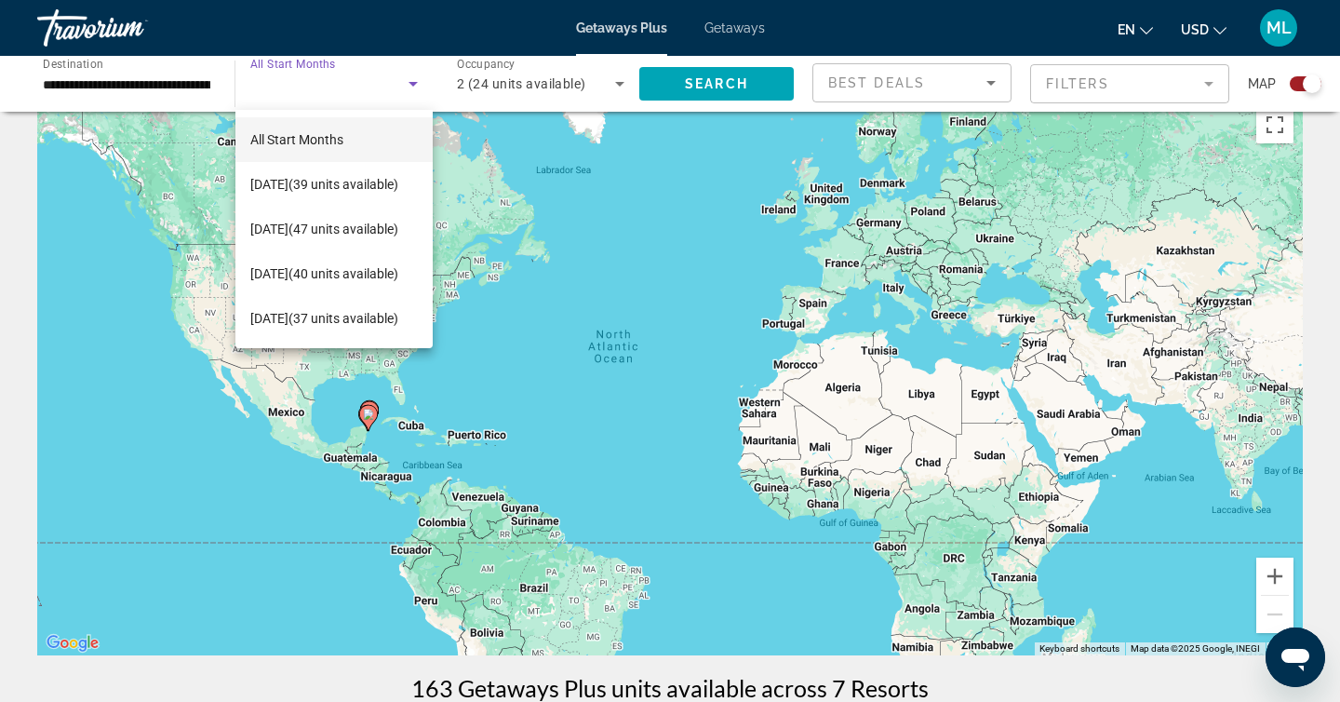
click at [1333, 247] on div at bounding box center [670, 351] width 1340 height 702
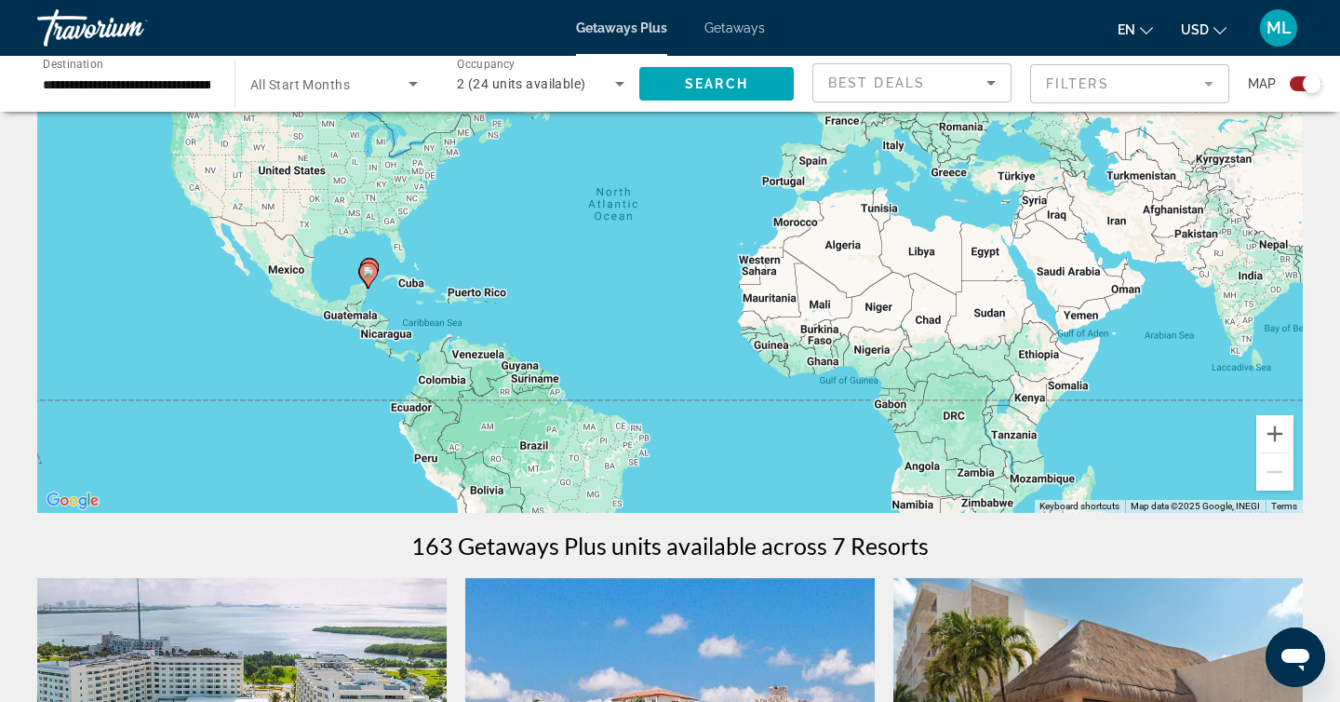
scroll to position [0, 0]
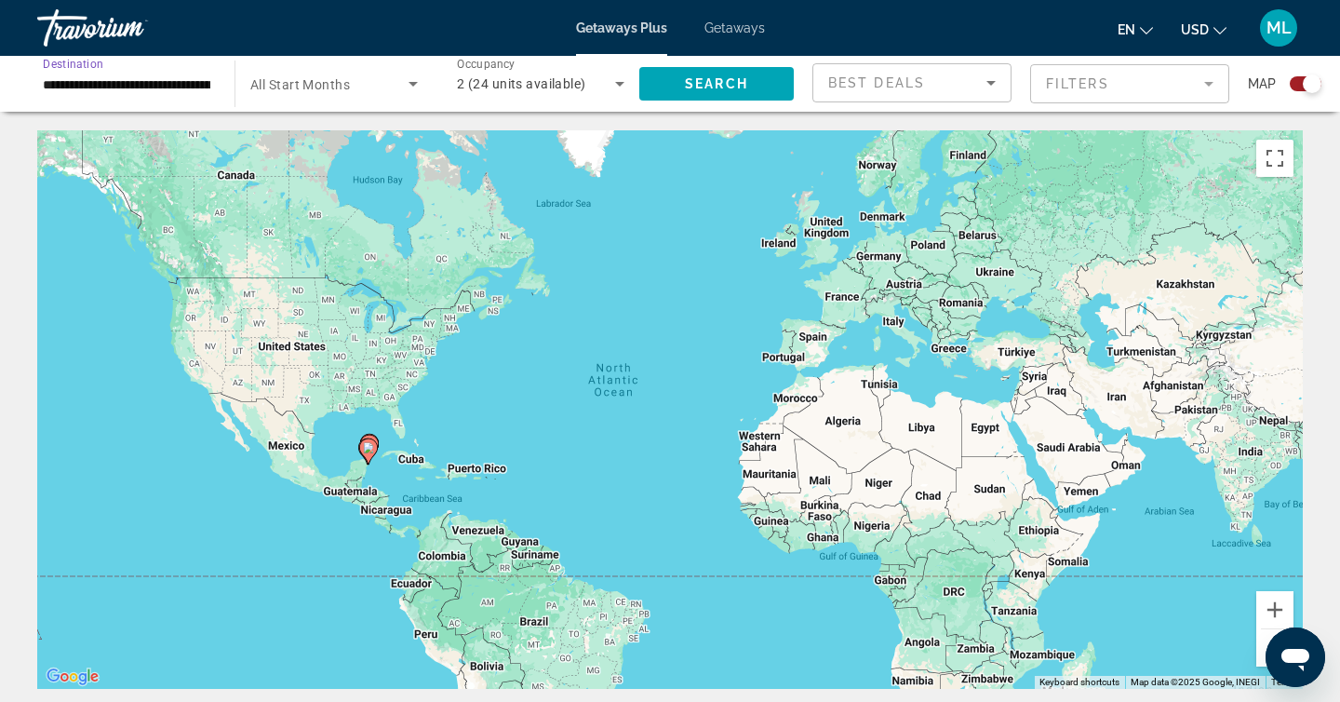
click at [190, 82] on input "**********" at bounding box center [126, 85] width 167 height 22
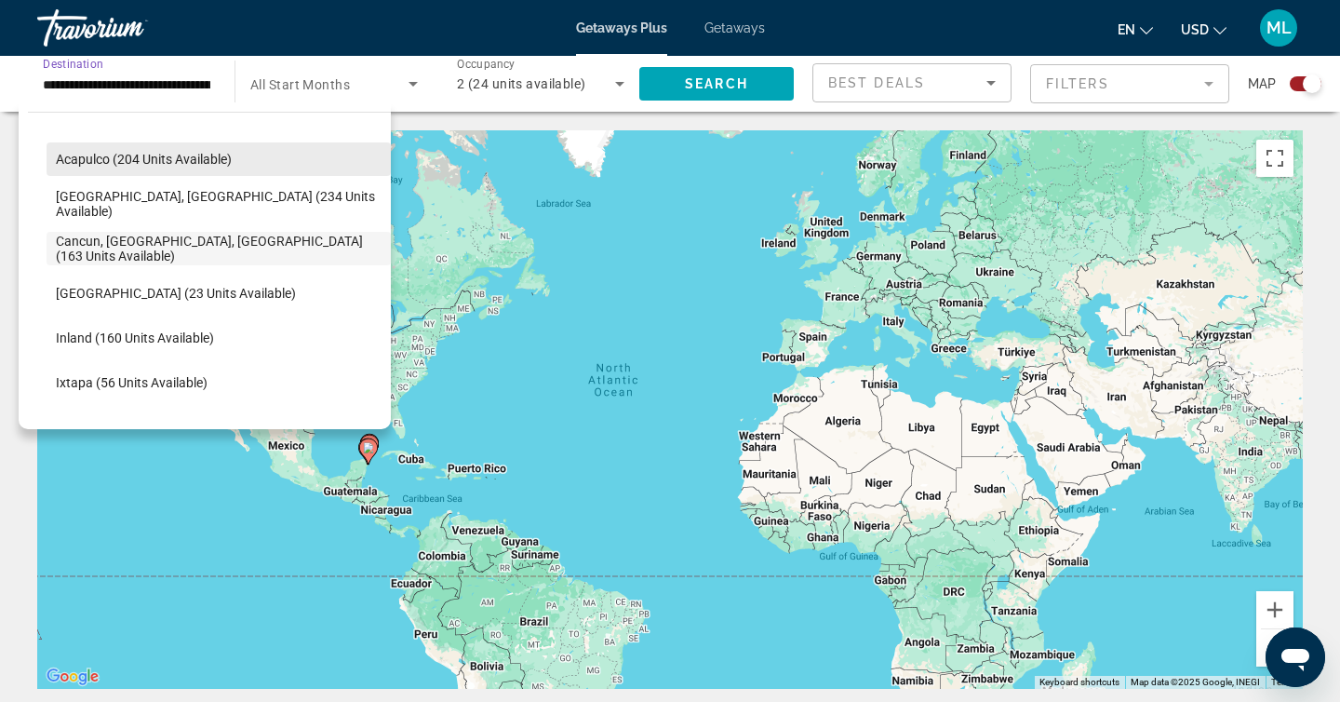
scroll to position [154, 0]
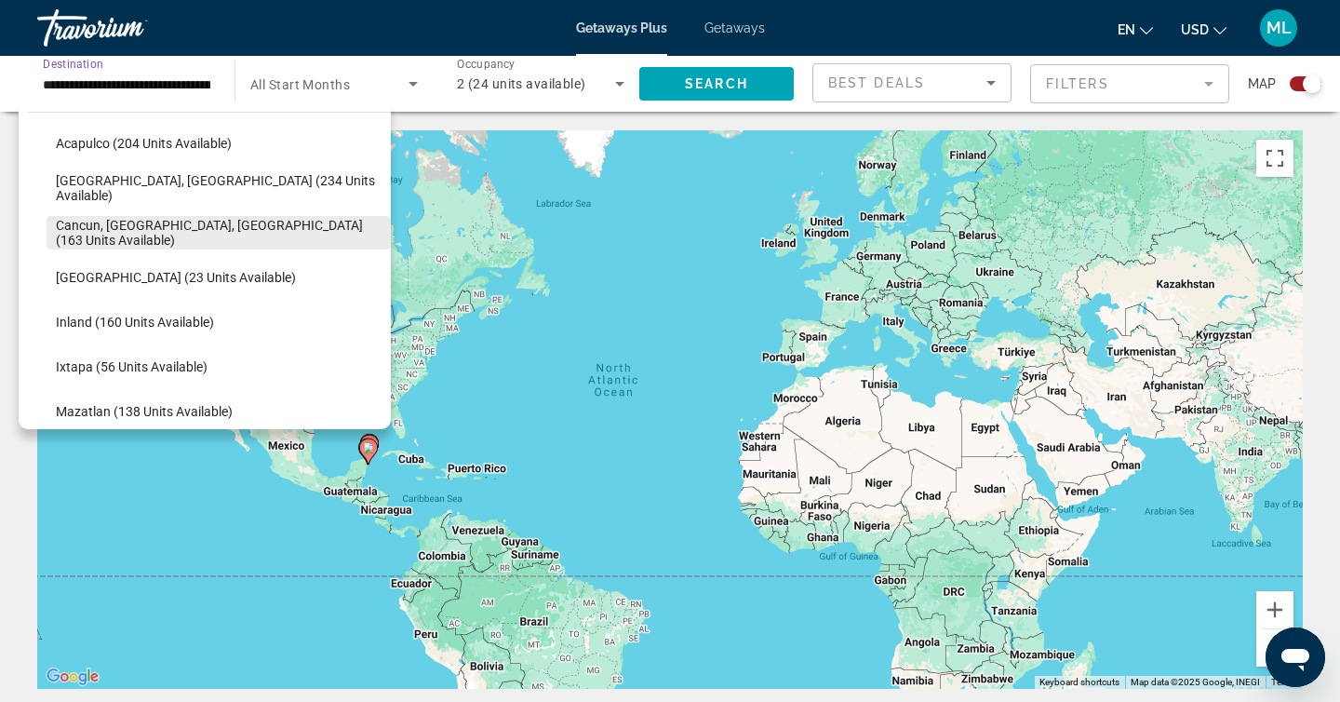
click at [164, 232] on span "Cancun, [GEOGRAPHIC_DATA], [GEOGRAPHIC_DATA] (163 units available)" at bounding box center [219, 233] width 326 height 30
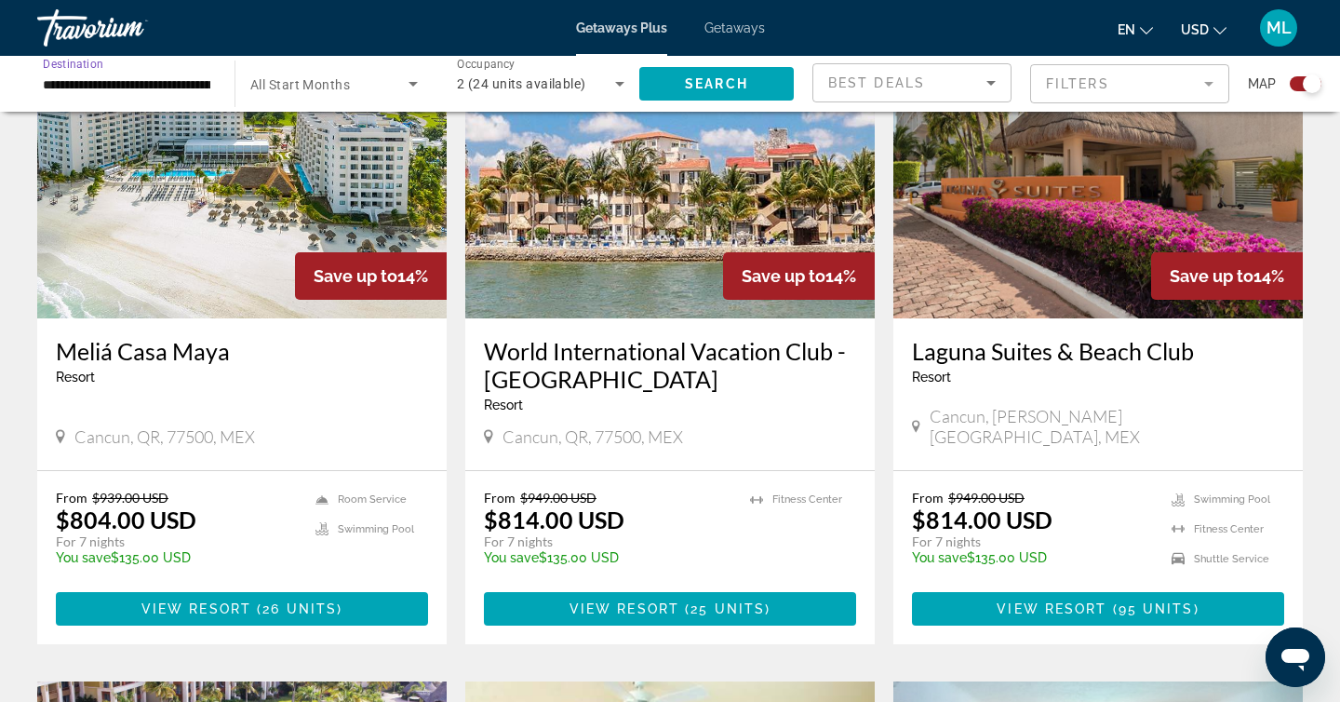
scroll to position [675, 0]
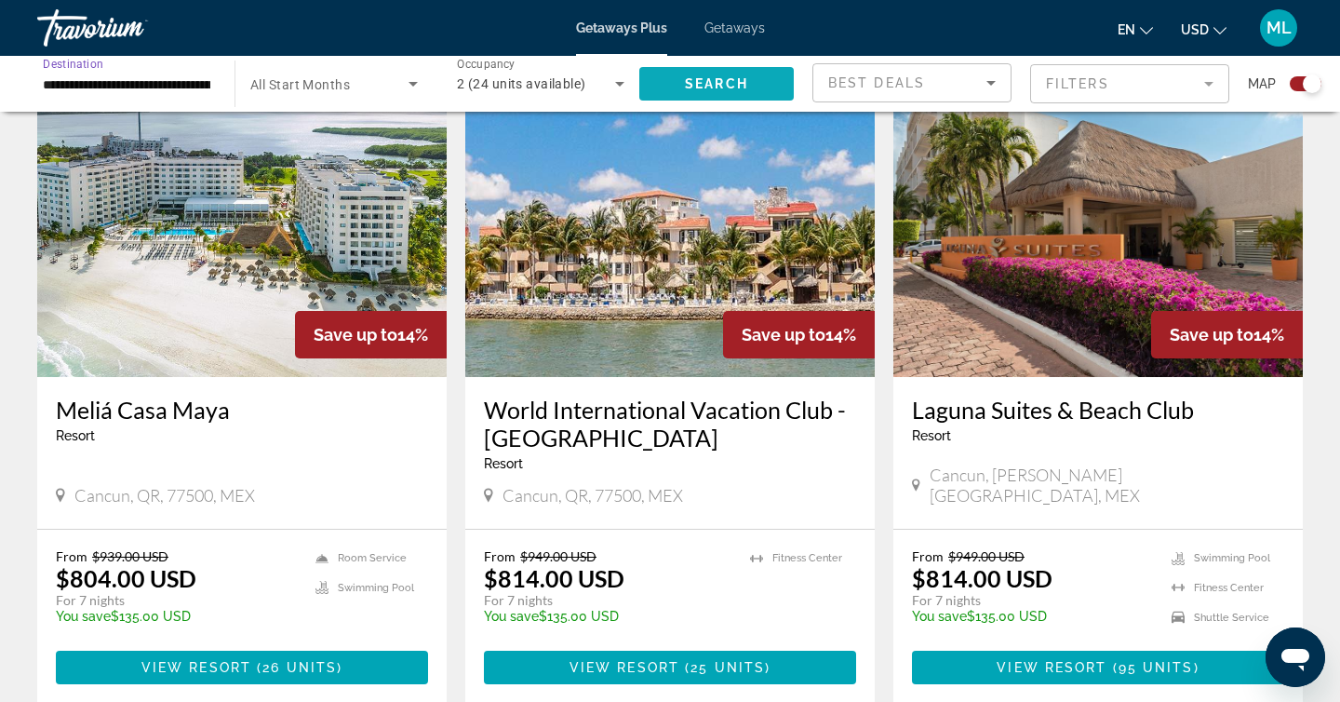
click at [684, 100] on span "Search widget" at bounding box center [716, 83] width 154 height 45
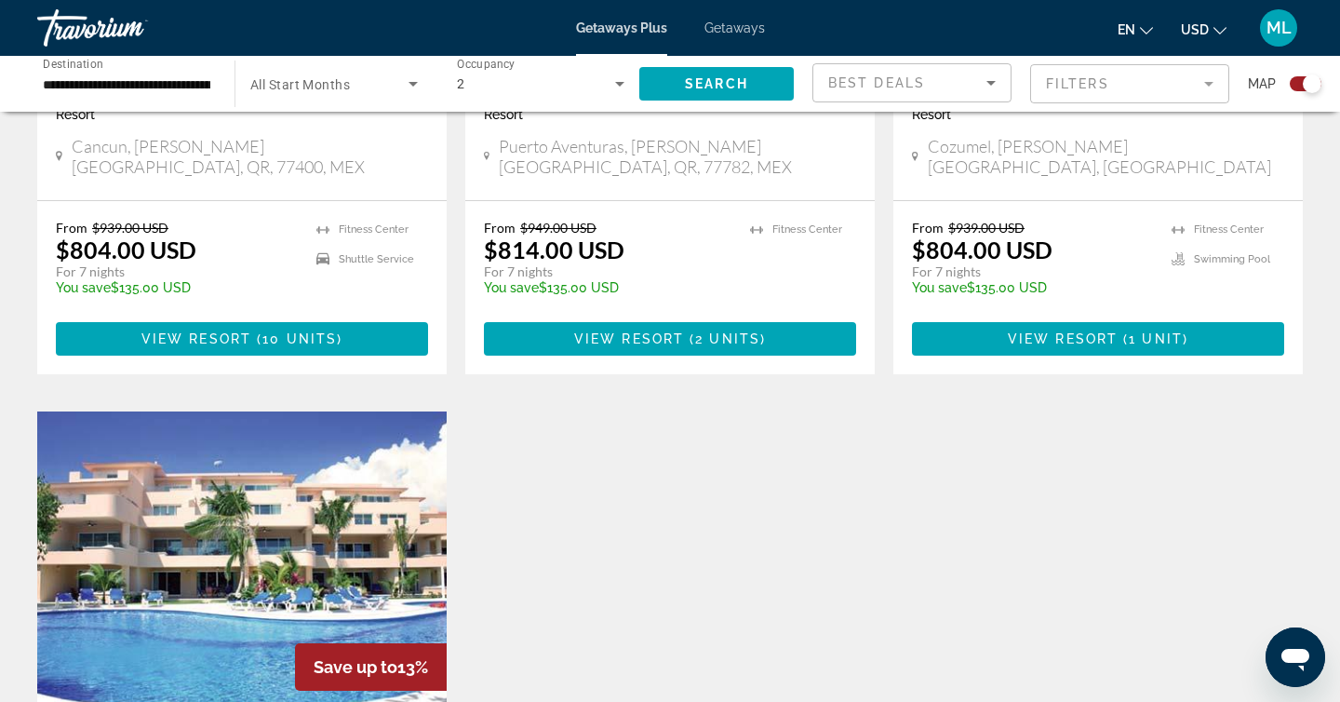
scroll to position [1655, 0]
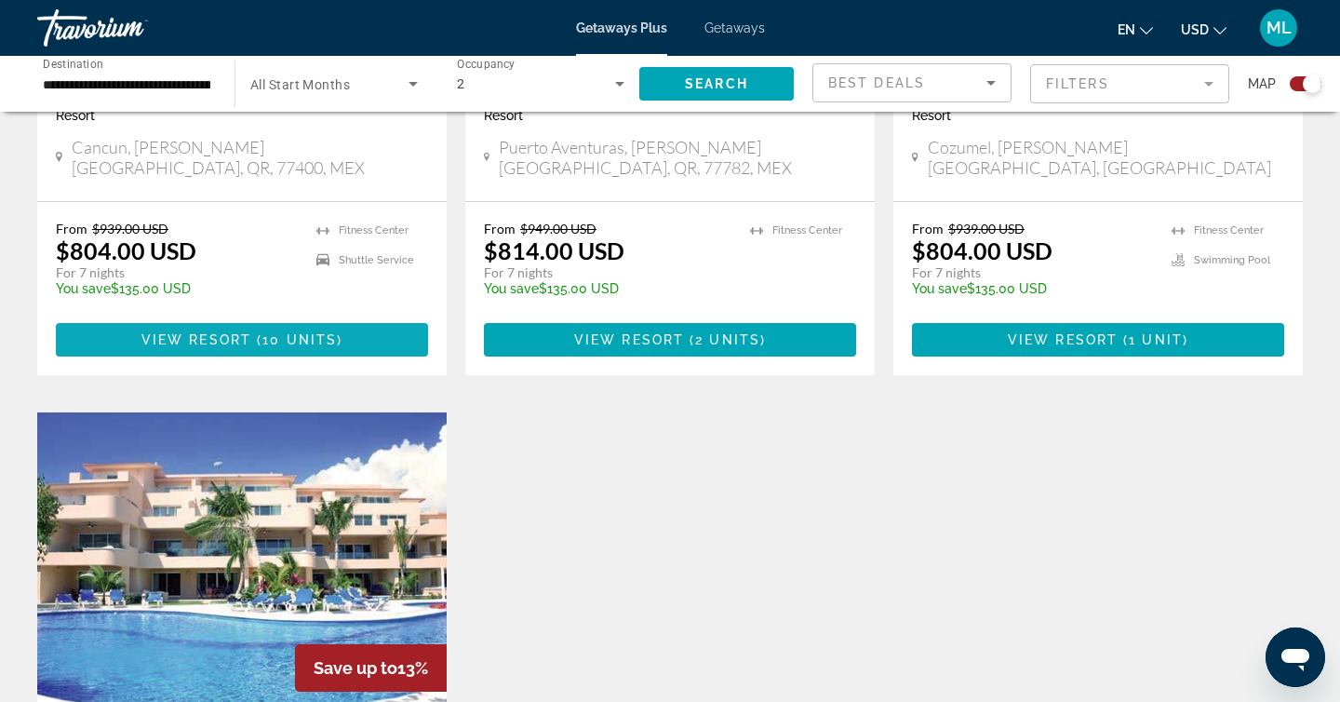
click at [269, 347] on span "10 units" at bounding box center [299, 339] width 74 height 15
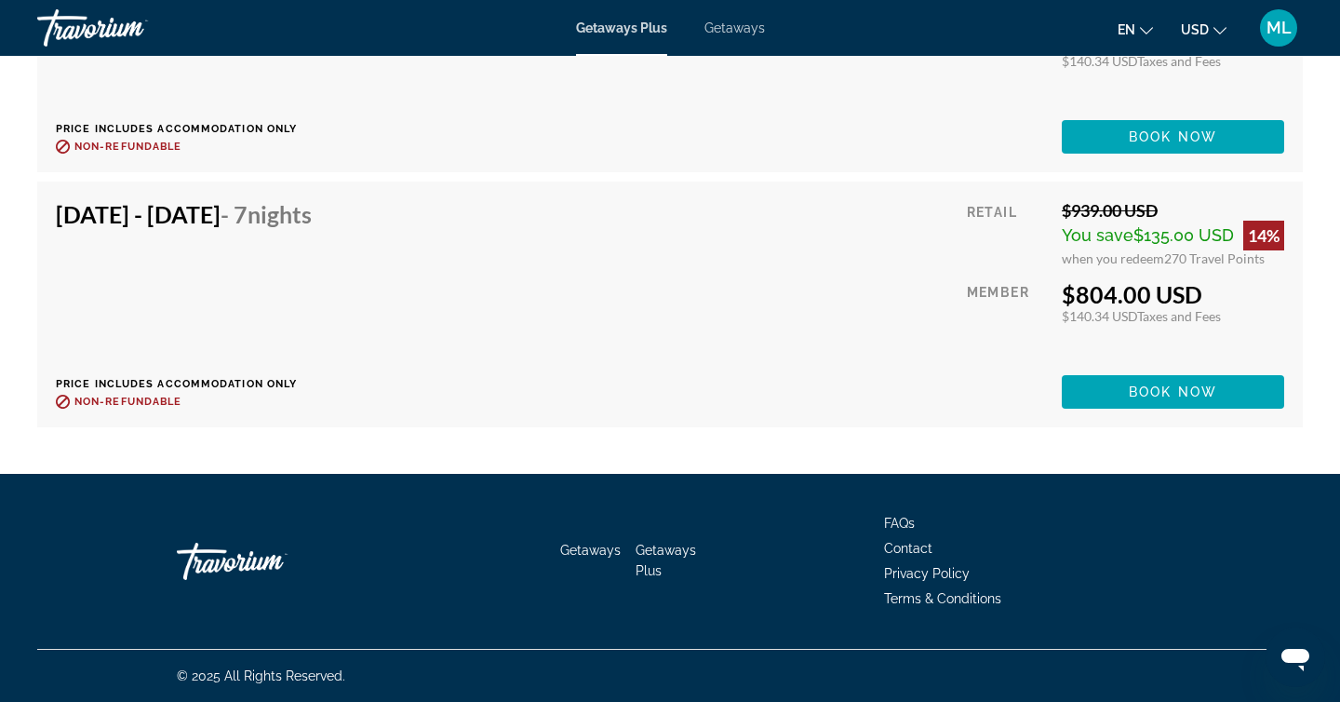
scroll to position [4110, 0]
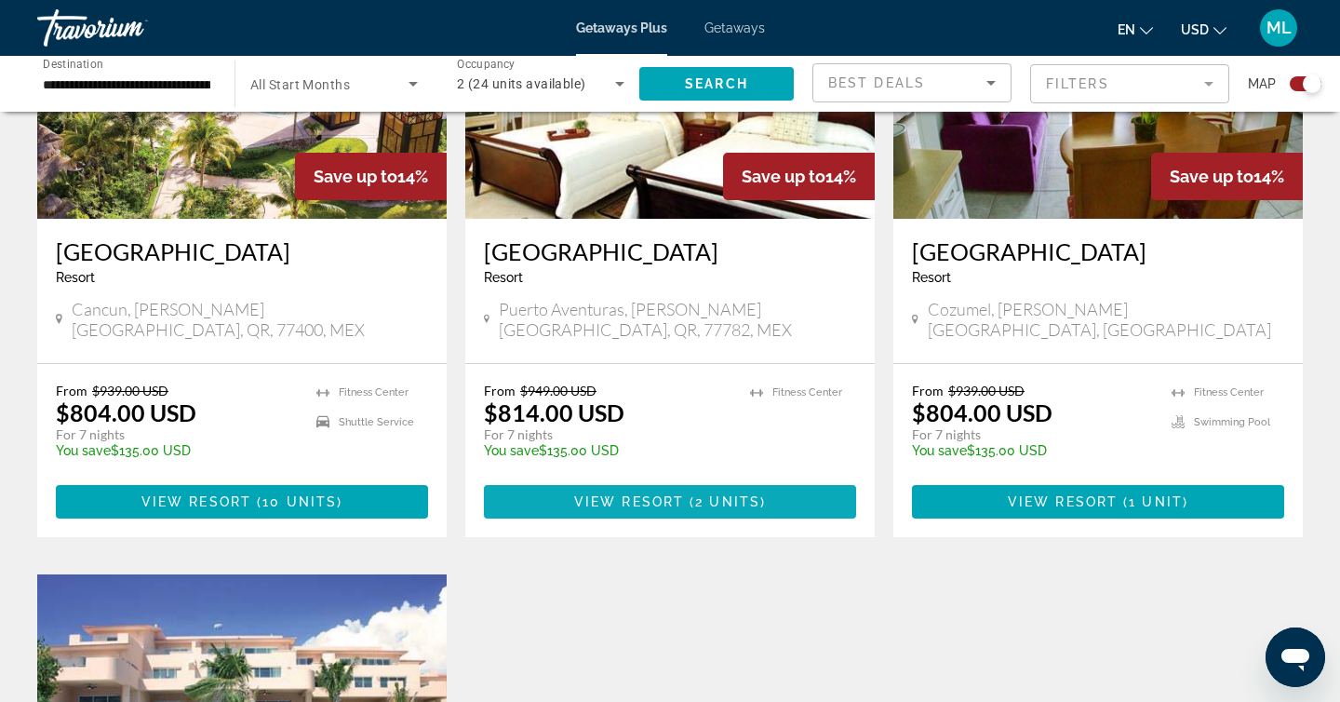
scroll to position [1515, 0]
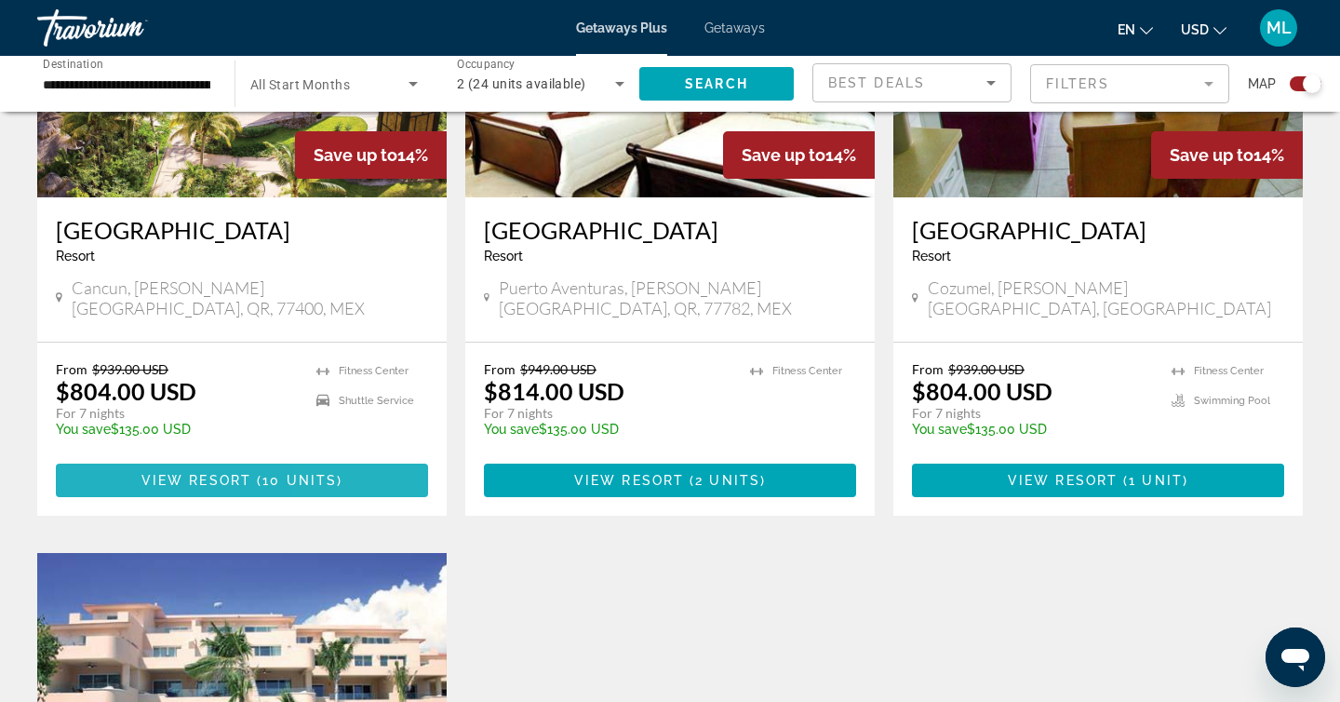
click at [347, 484] on span "Main content" at bounding box center [242, 480] width 372 height 45
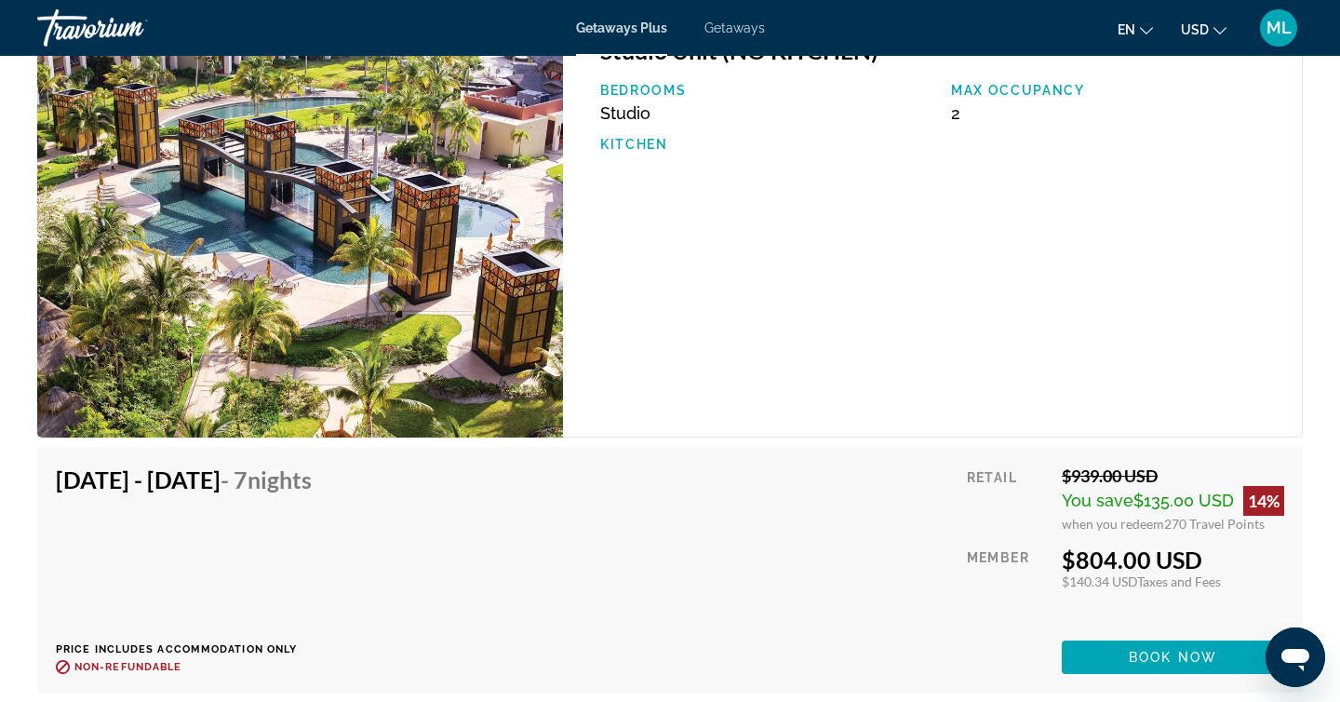
scroll to position [3084, 0]
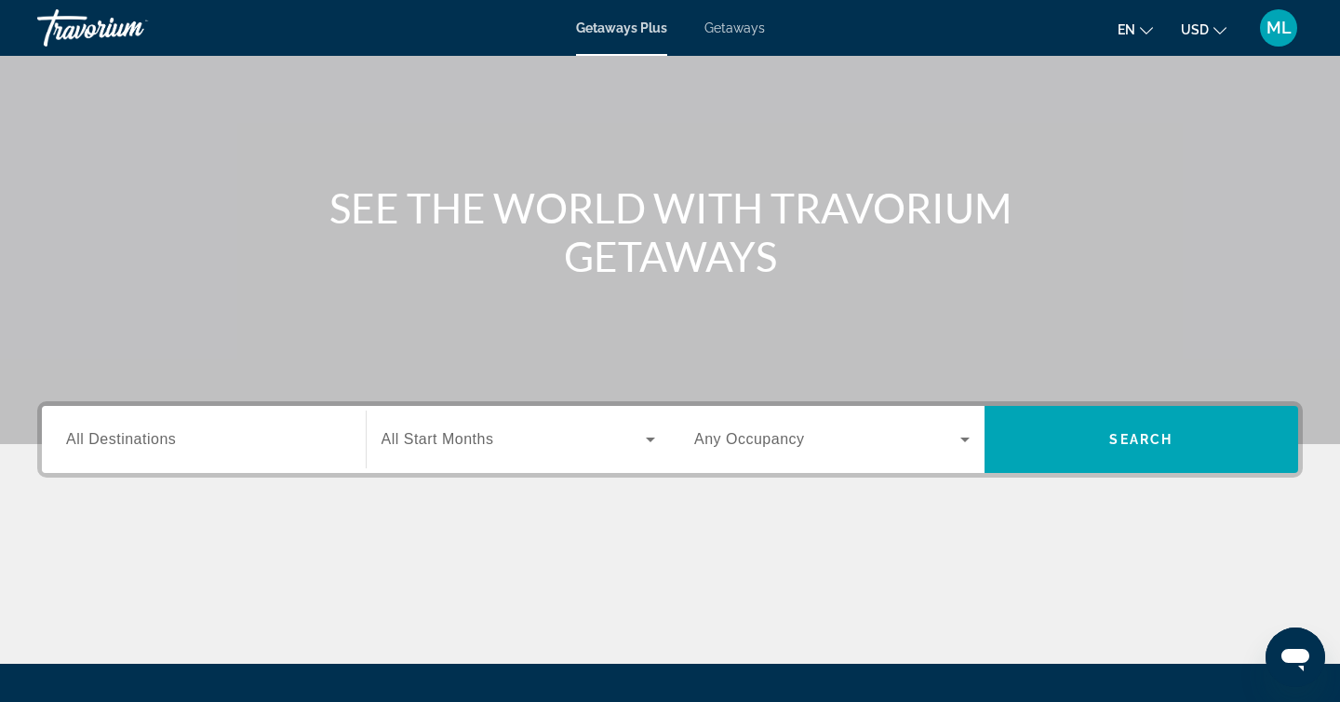
scroll to position [304, 0]
